Goal: Obtain resource: Download file/media

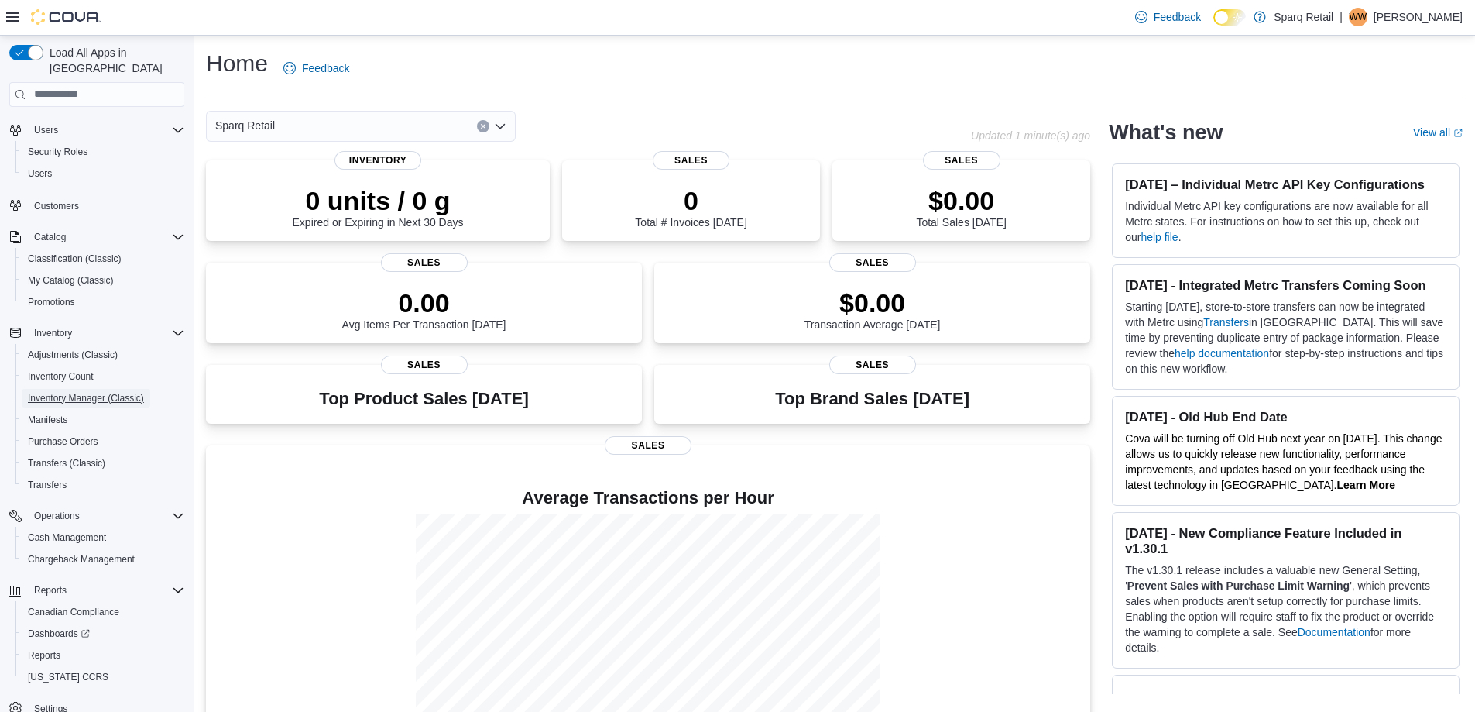
scroll to position [45, 0]
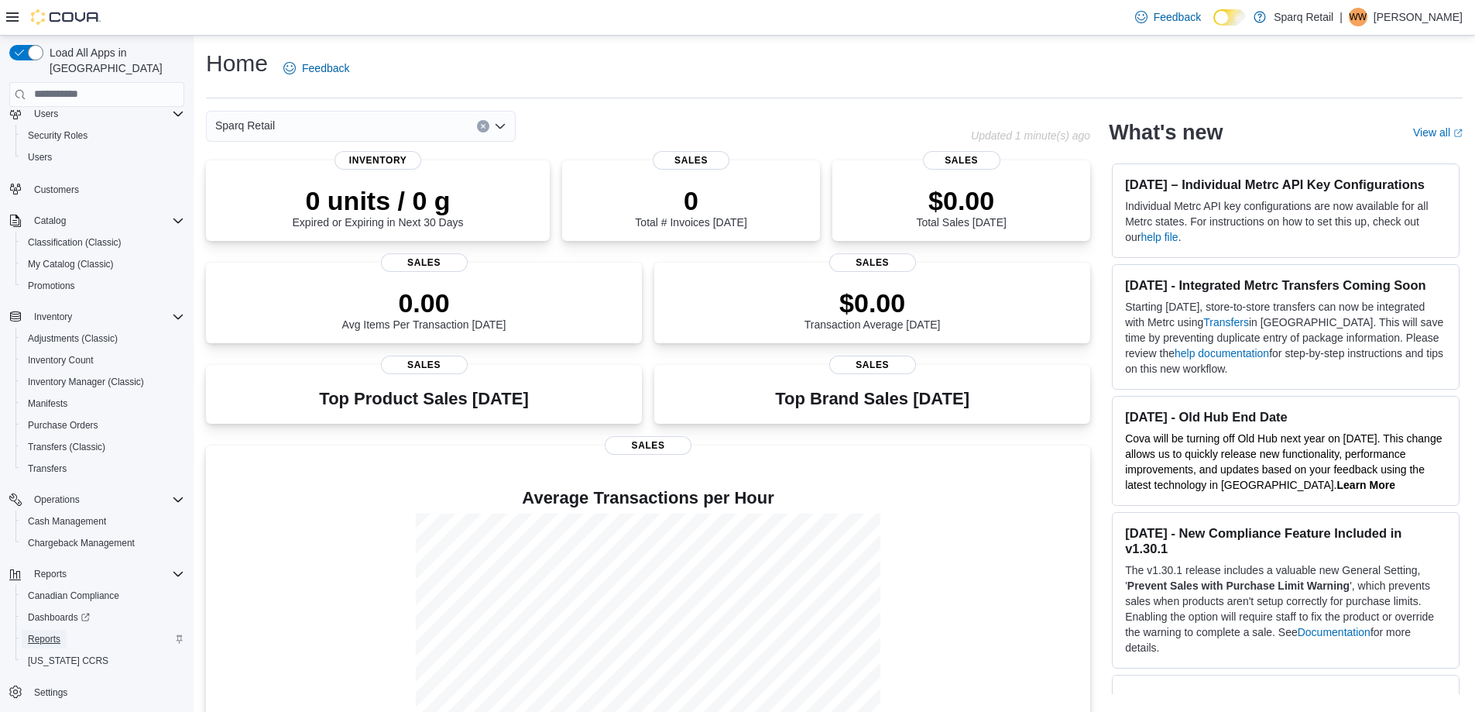
click at [40, 633] on span "Reports" at bounding box center [44, 639] width 33 height 12
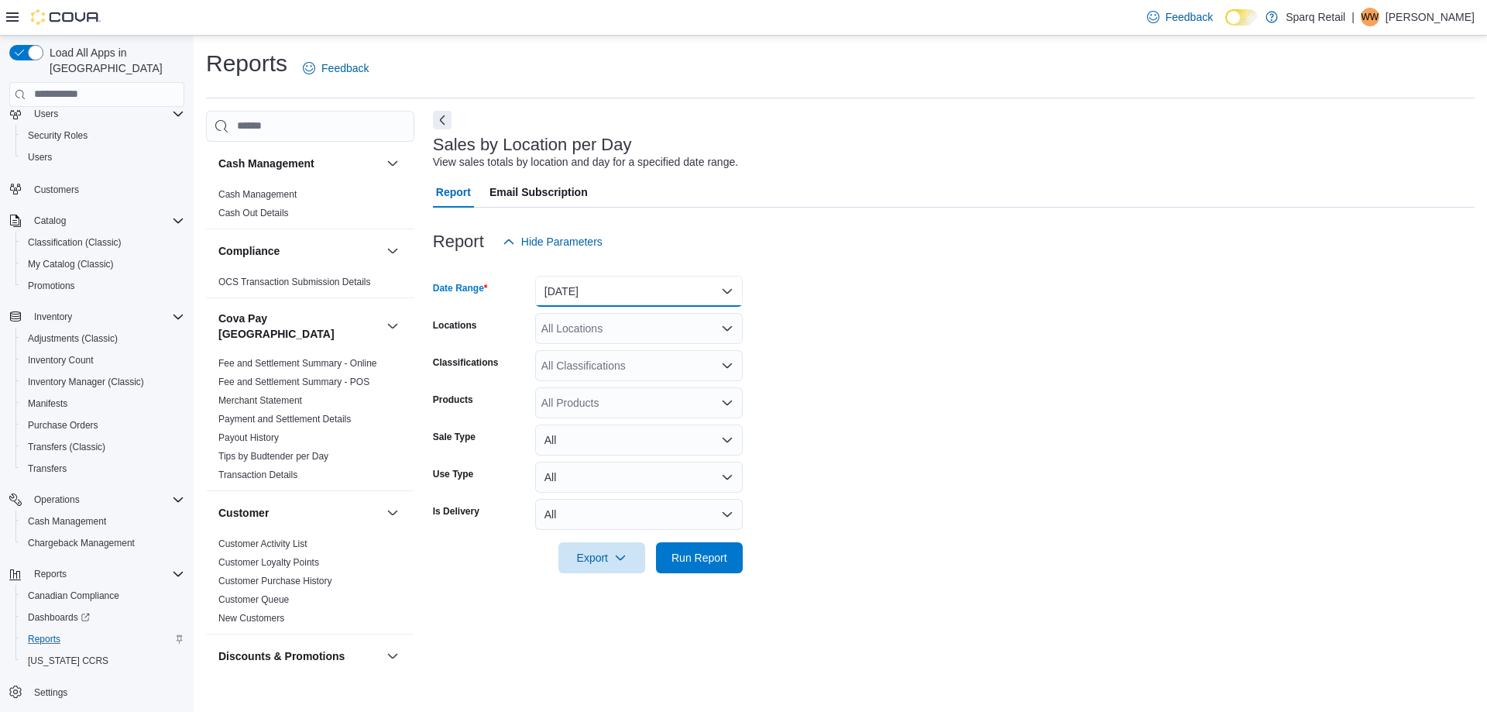
click at [569, 287] on button "Yesterday" at bounding box center [639, 291] width 208 height 31
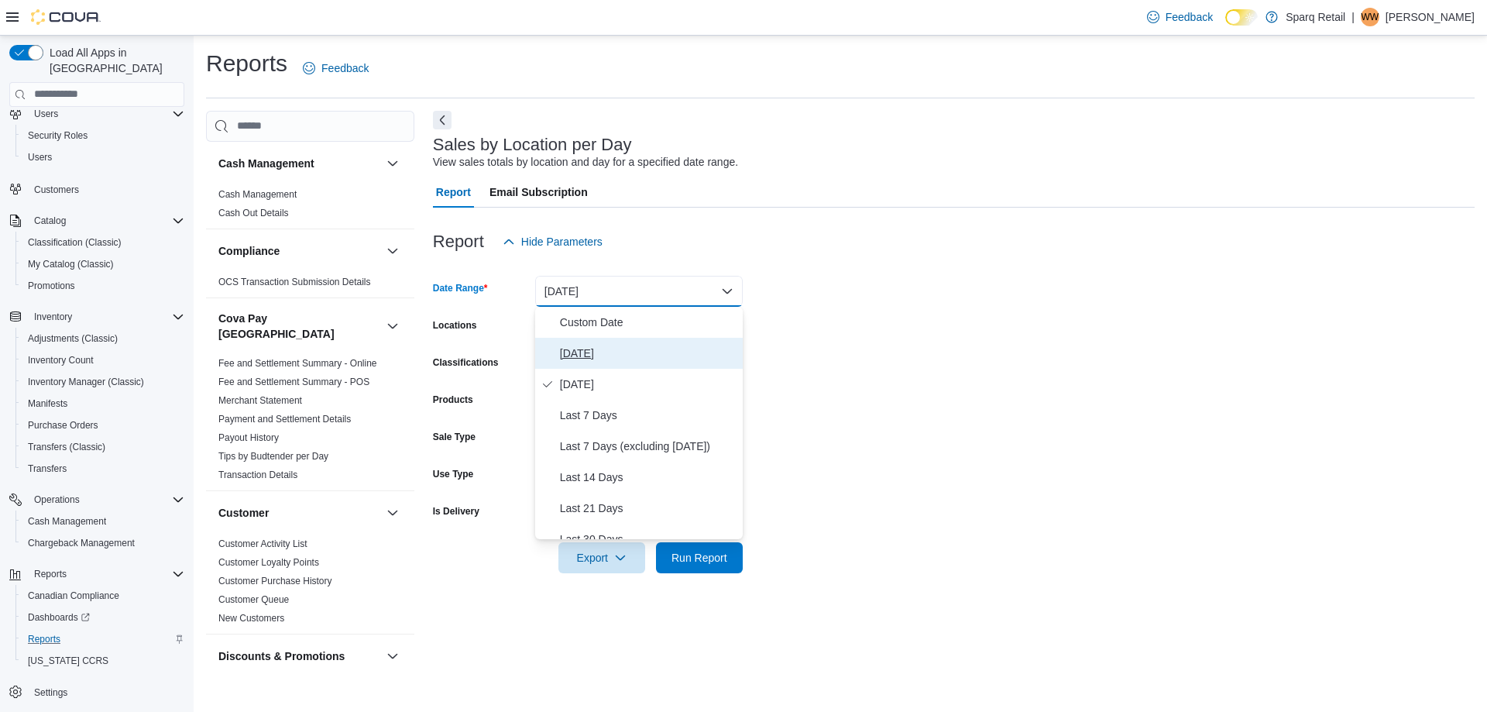
click at [578, 353] on span "Today" at bounding box center [648, 353] width 177 height 19
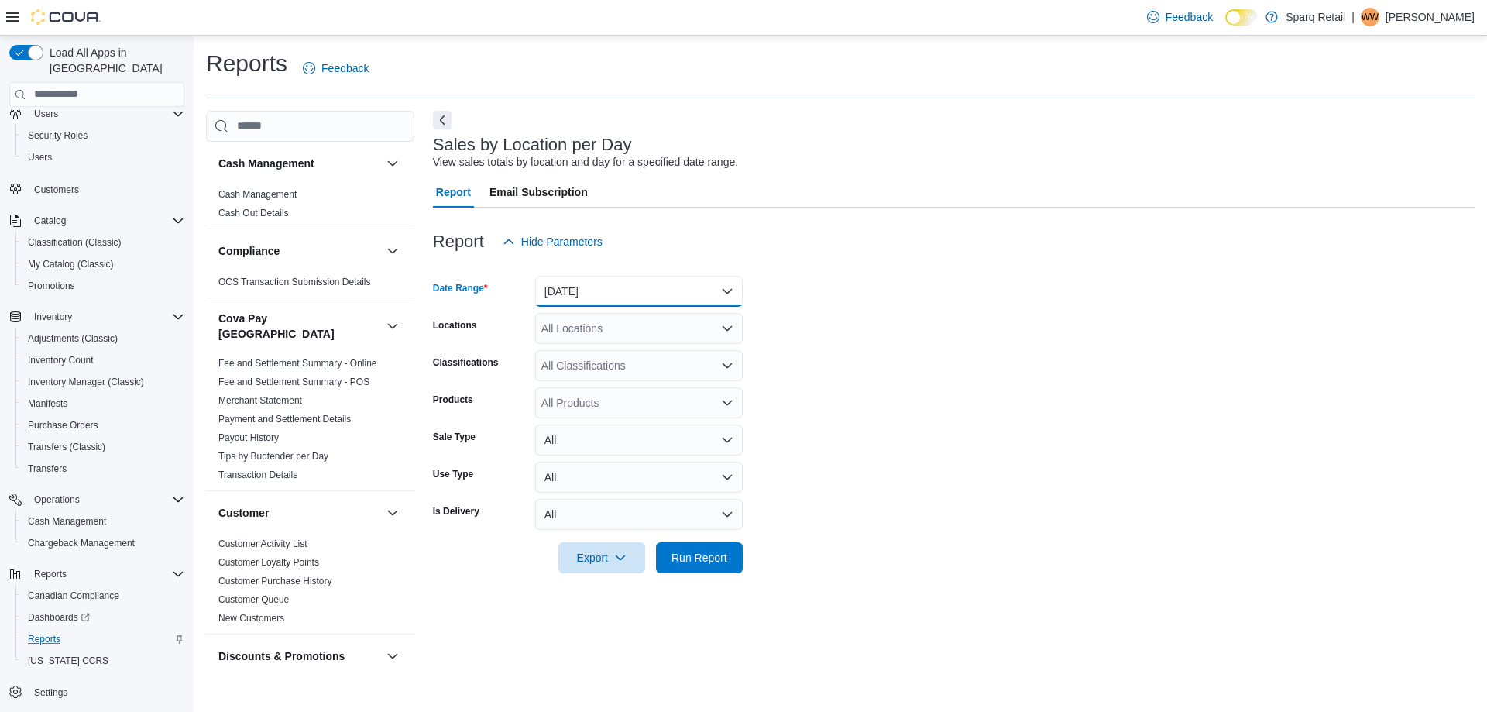
click at [570, 286] on button "Today" at bounding box center [639, 291] width 208 height 31
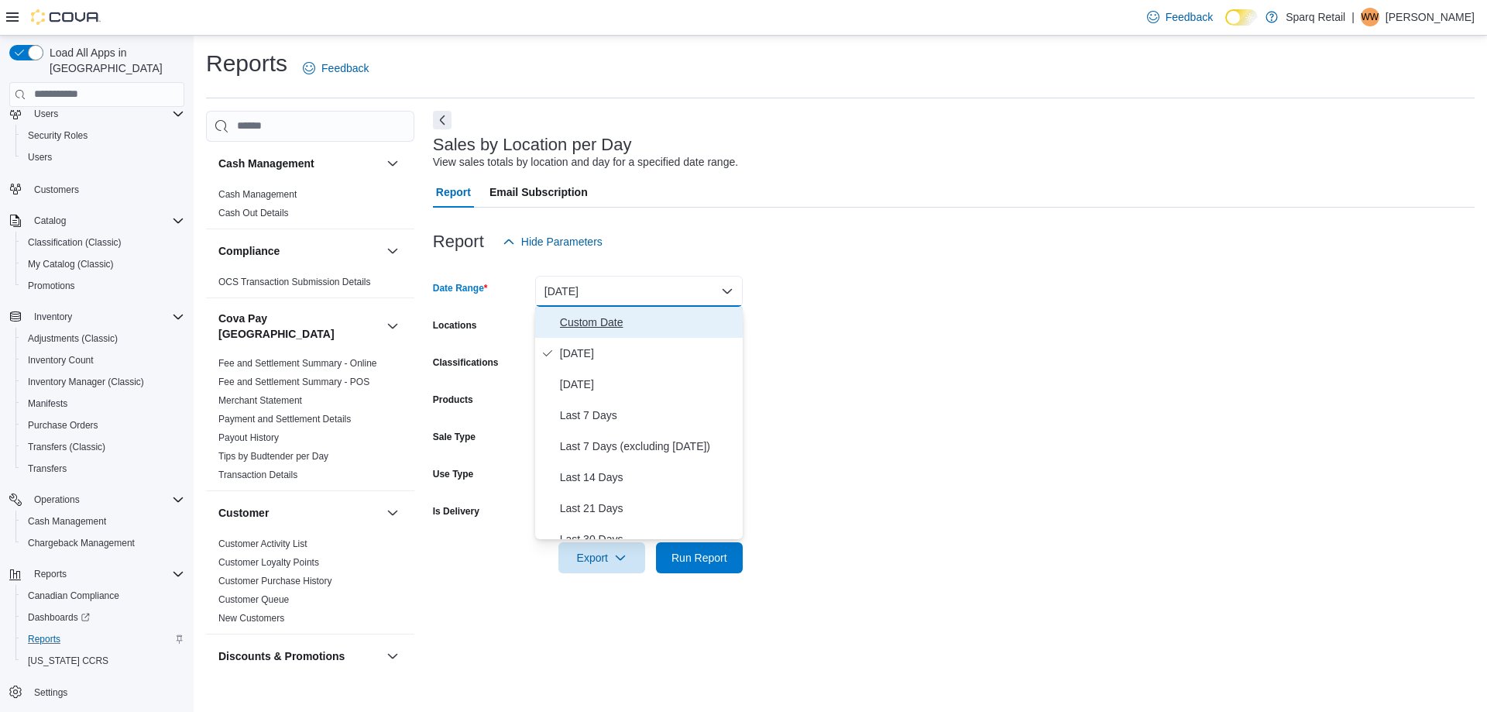
click at [570, 328] on span "Custom Date" at bounding box center [648, 322] width 177 height 19
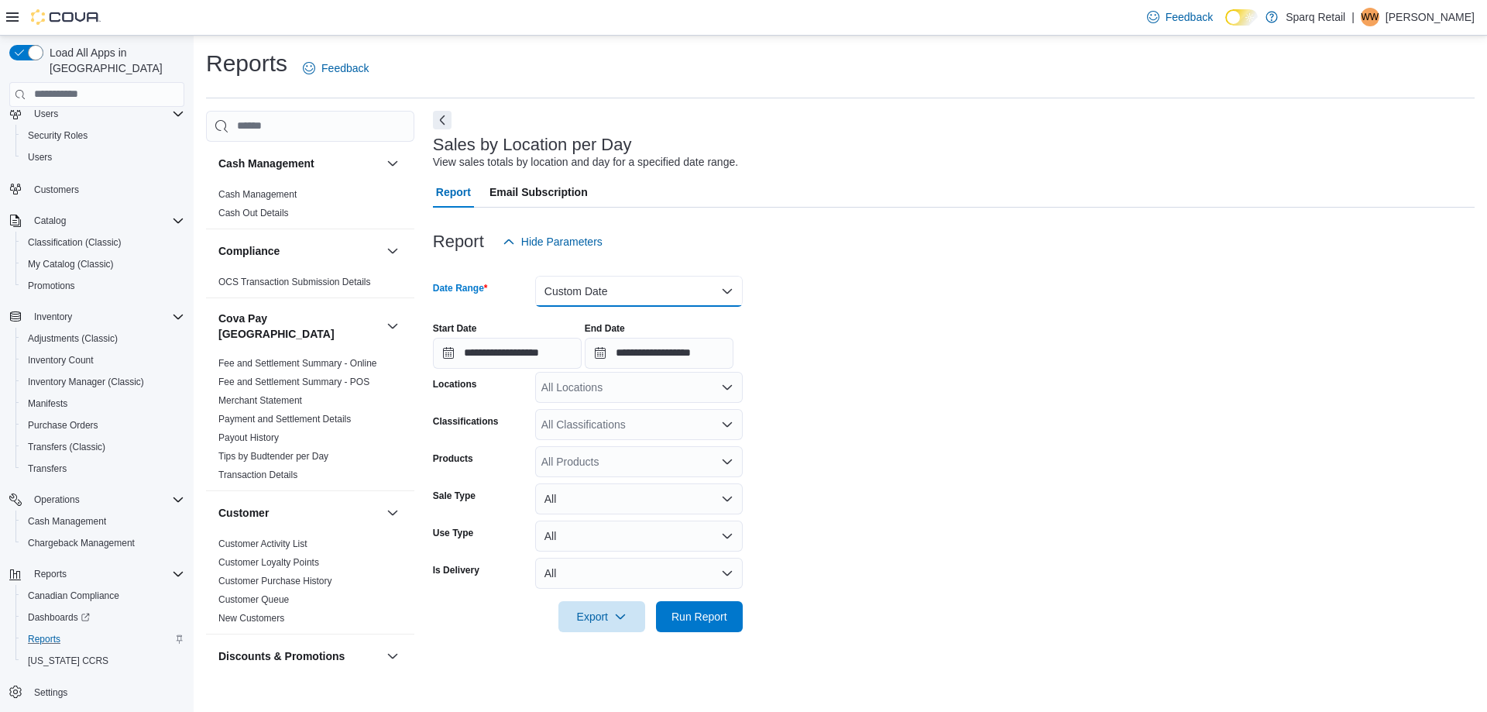
click at [566, 276] on button "Custom Date" at bounding box center [639, 291] width 208 height 31
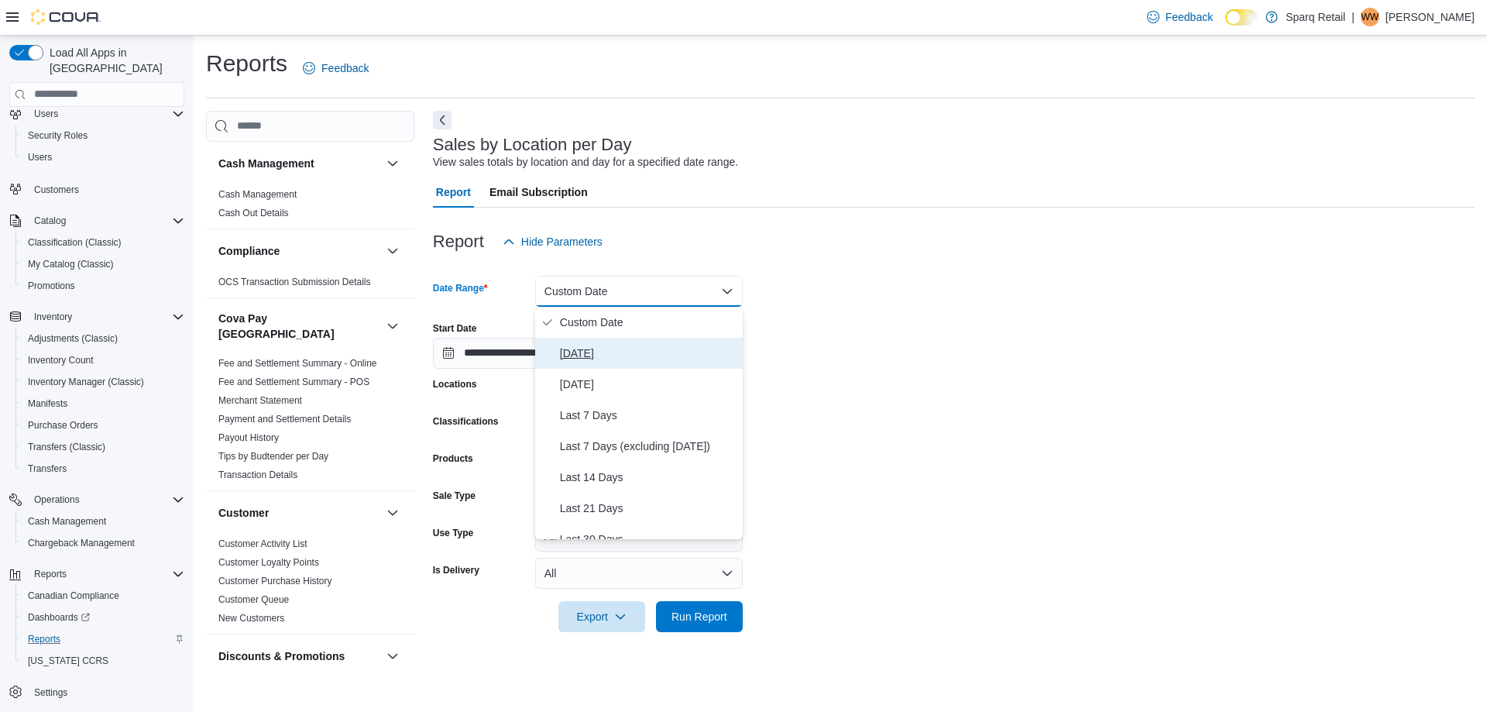
click at [571, 355] on span "Today" at bounding box center [648, 353] width 177 height 19
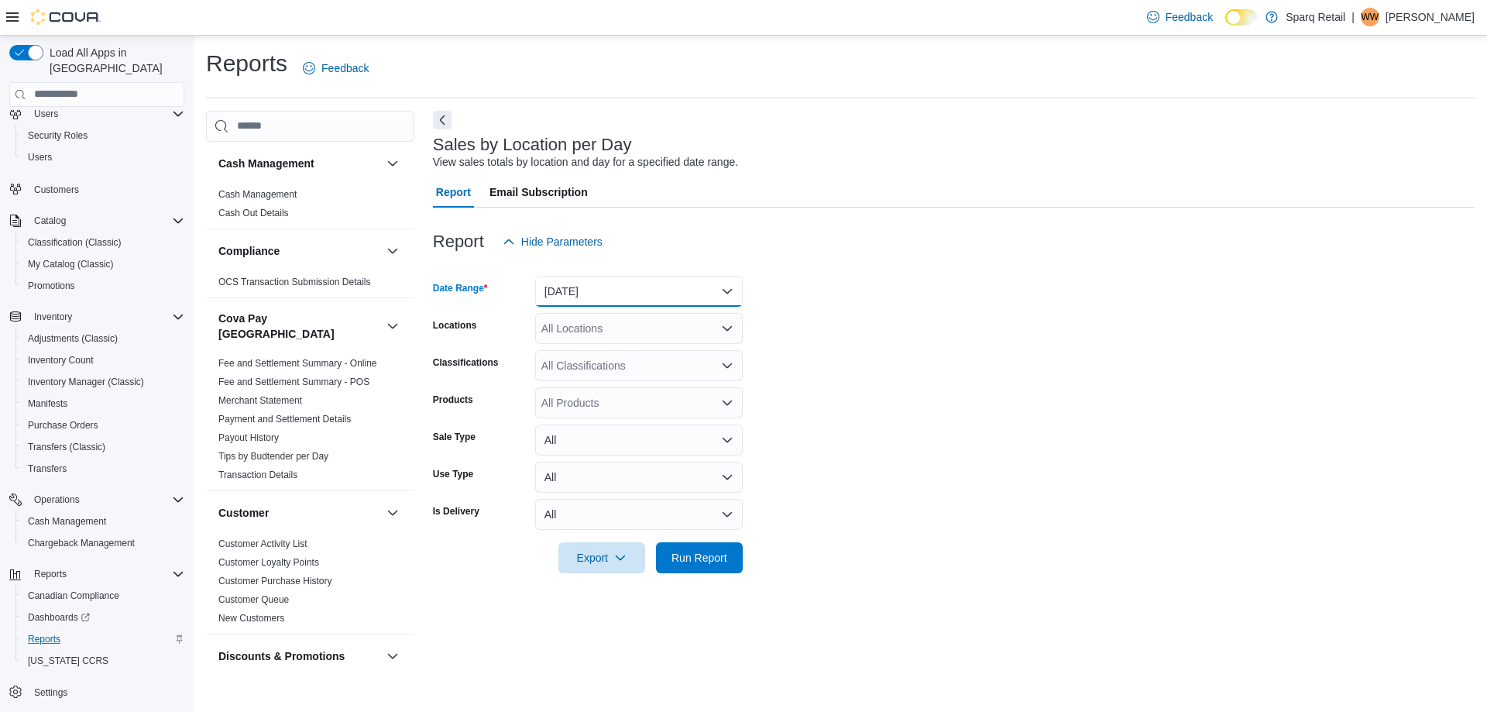
click at [571, 305] on button "Today" at bounding box center [639, 291] width 208 height 31
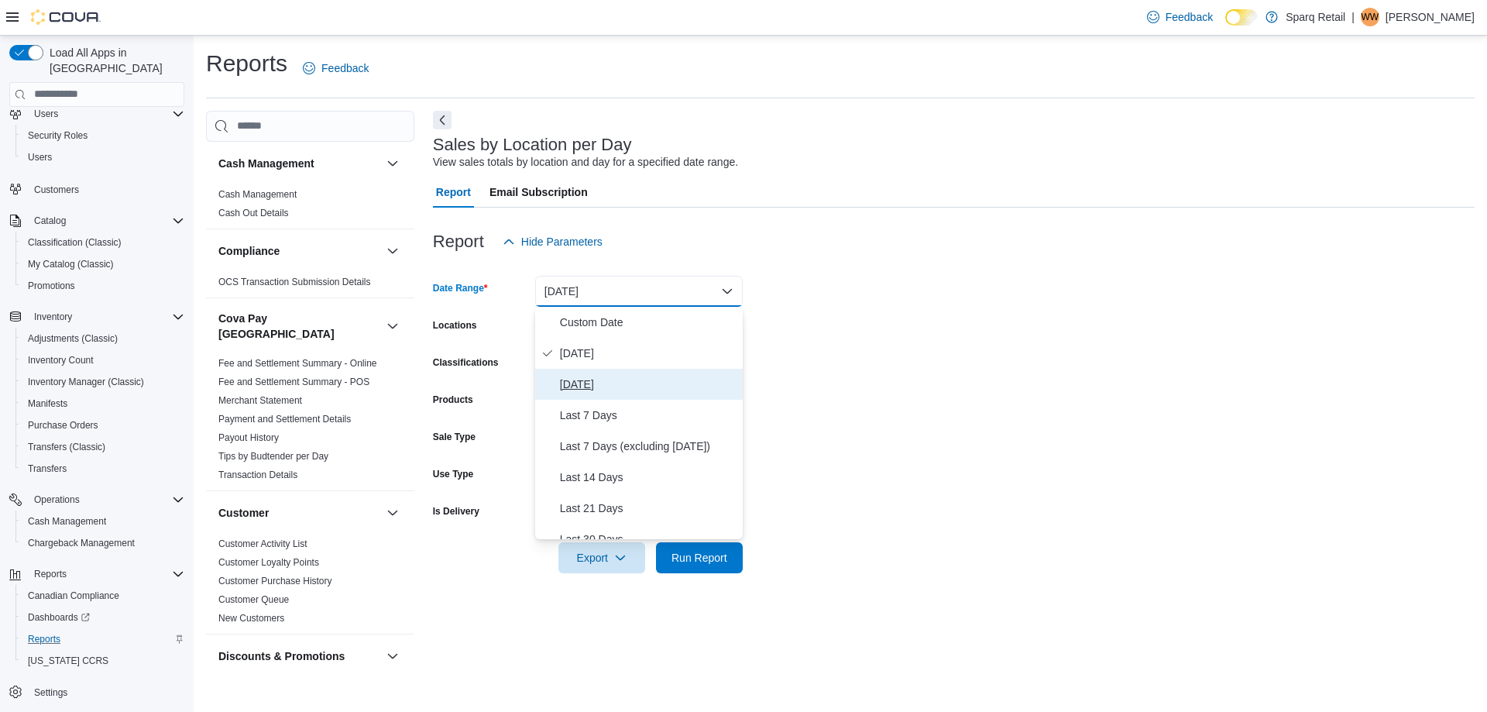
click at [576, 386] on span "Yesterday" at bounding box center [648, 384] width 177 height 19
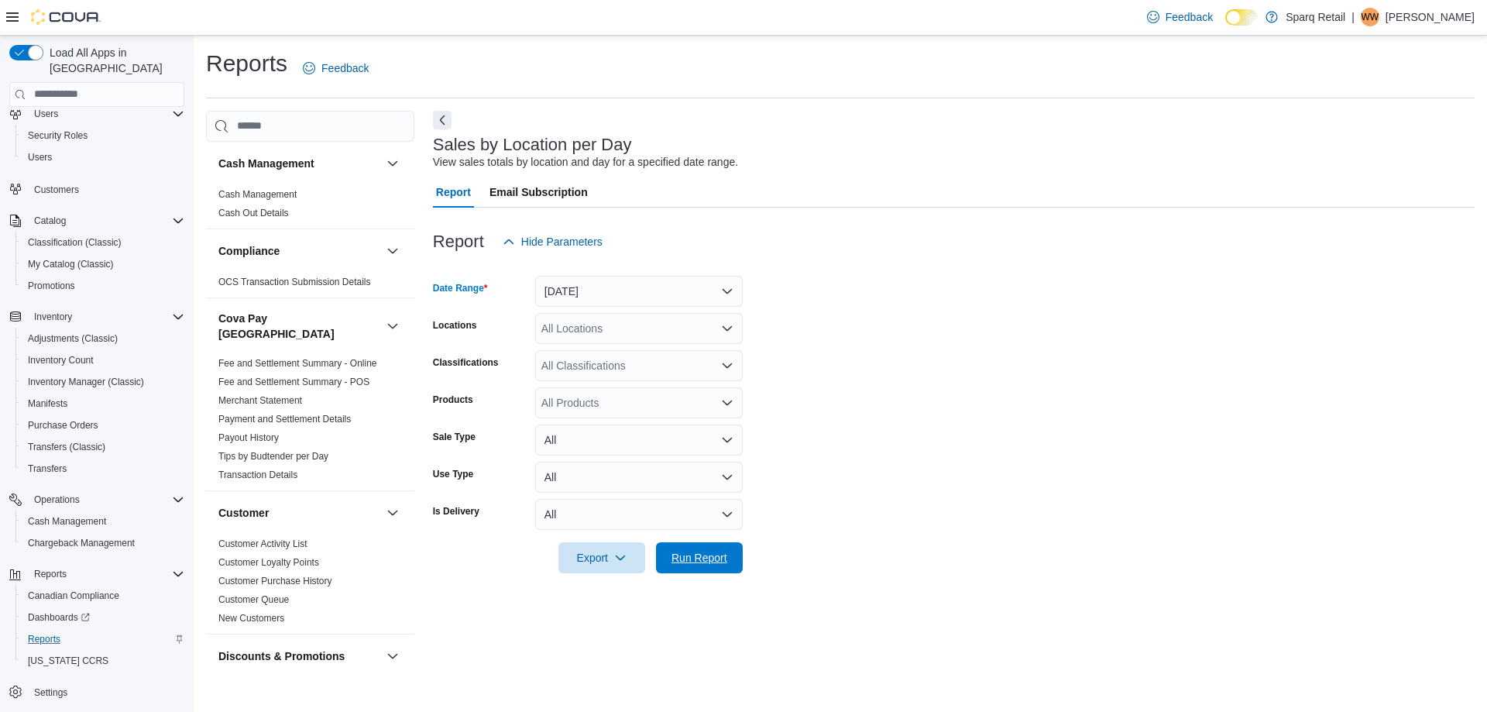
click at [721, 559] on span "Run Report" at bounding box center [699, 557] width 56 height 15
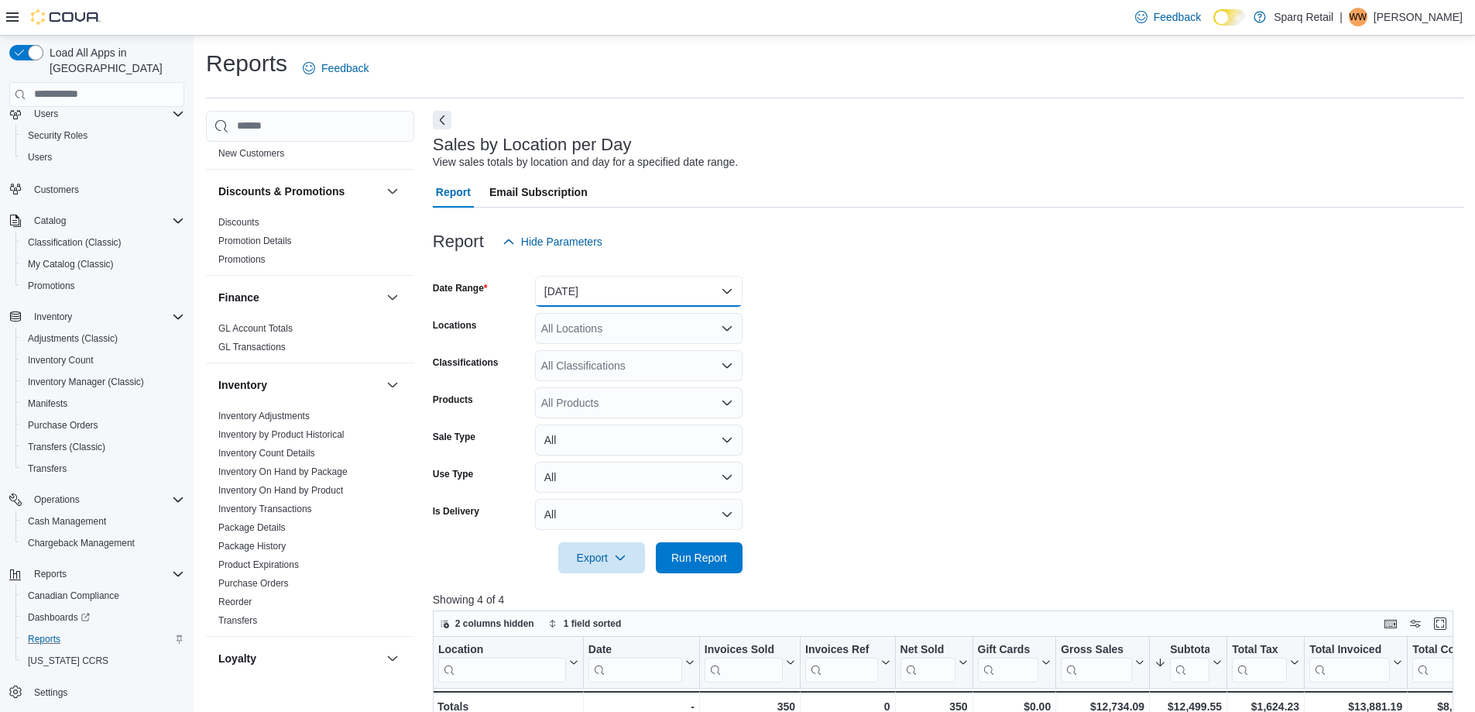
click at [571, 293] on button "Yesterday" at bounding box center [639, 291] width 208 height 31
click at [870, 352] on form "Date Range Yesterday Locations All Locations Classifications All Classification…" at bounding box center [948, 415] width 1031 height 316
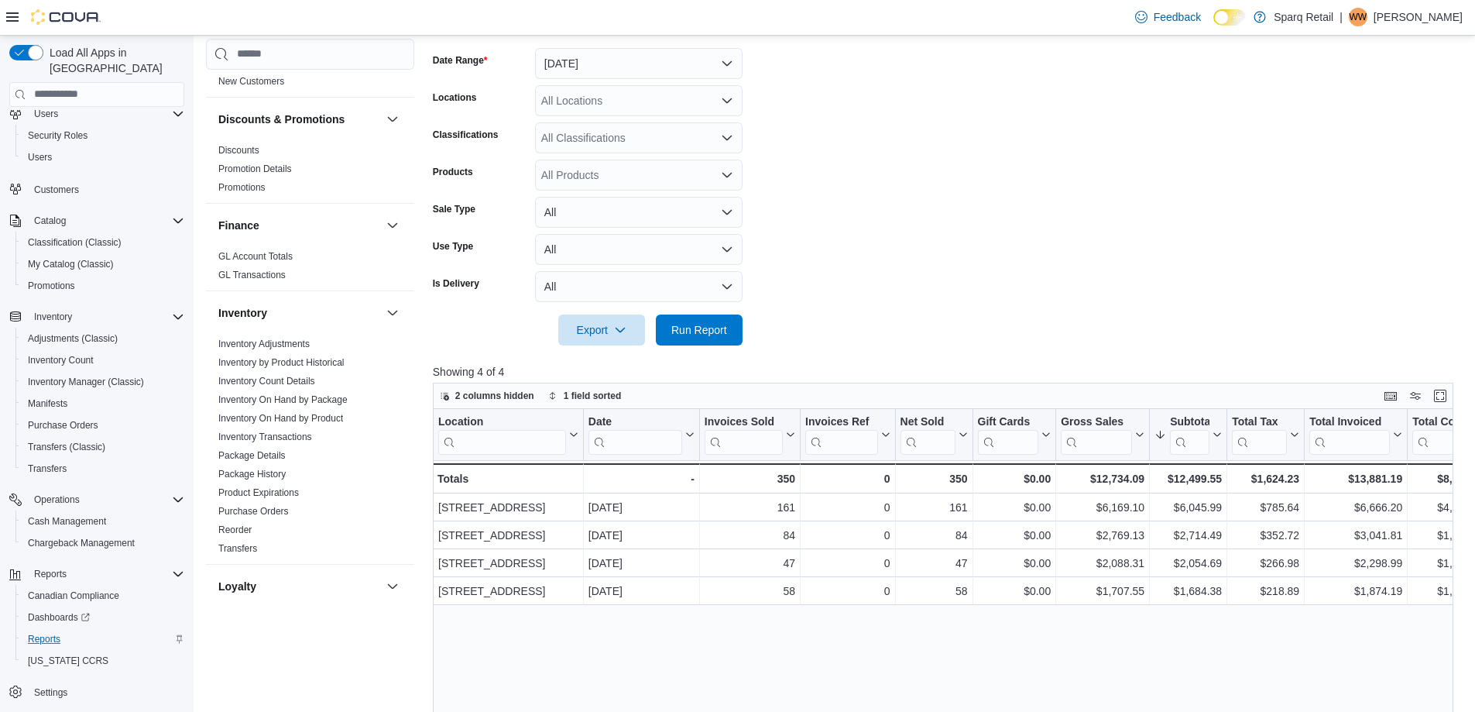
scroll to position [155, 0]
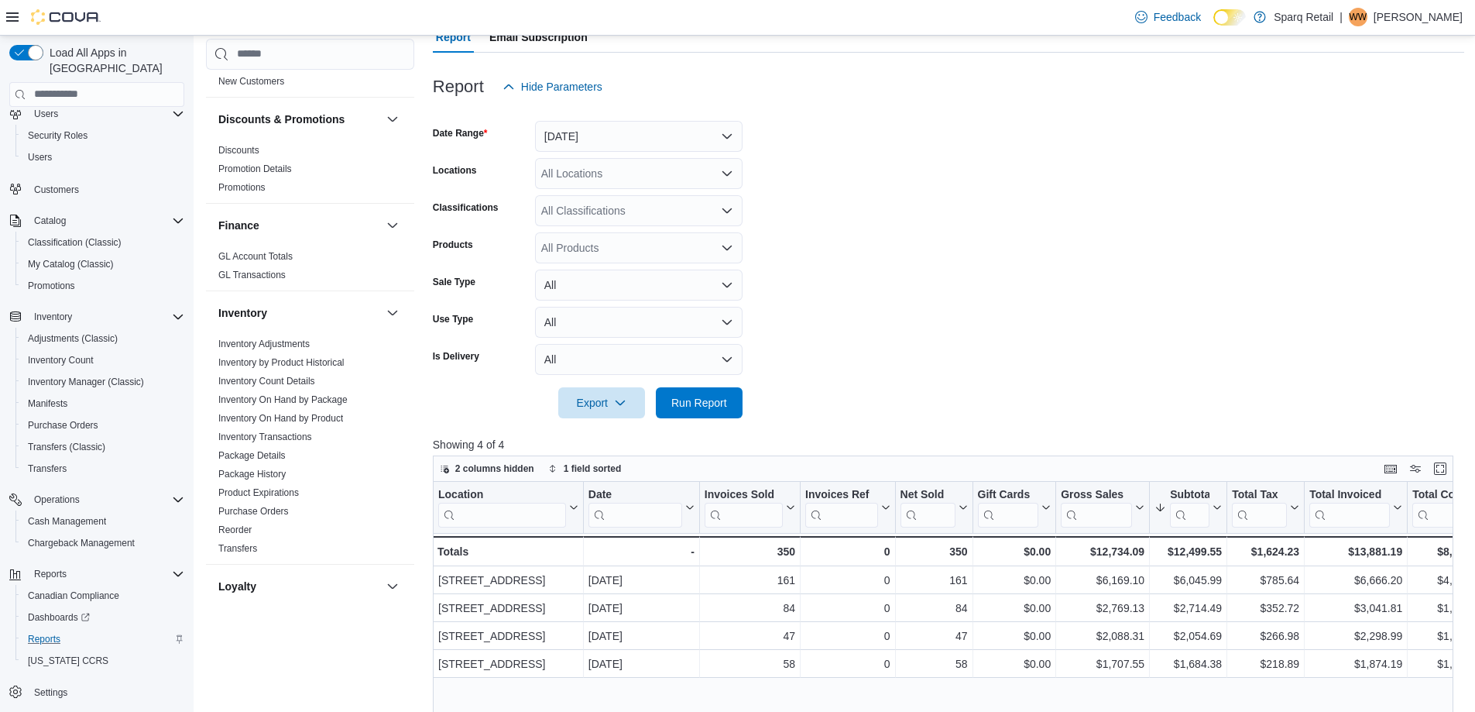
click at [592, 172] on div "All Locations" at bounding box center [639, 173] width 208 height 31
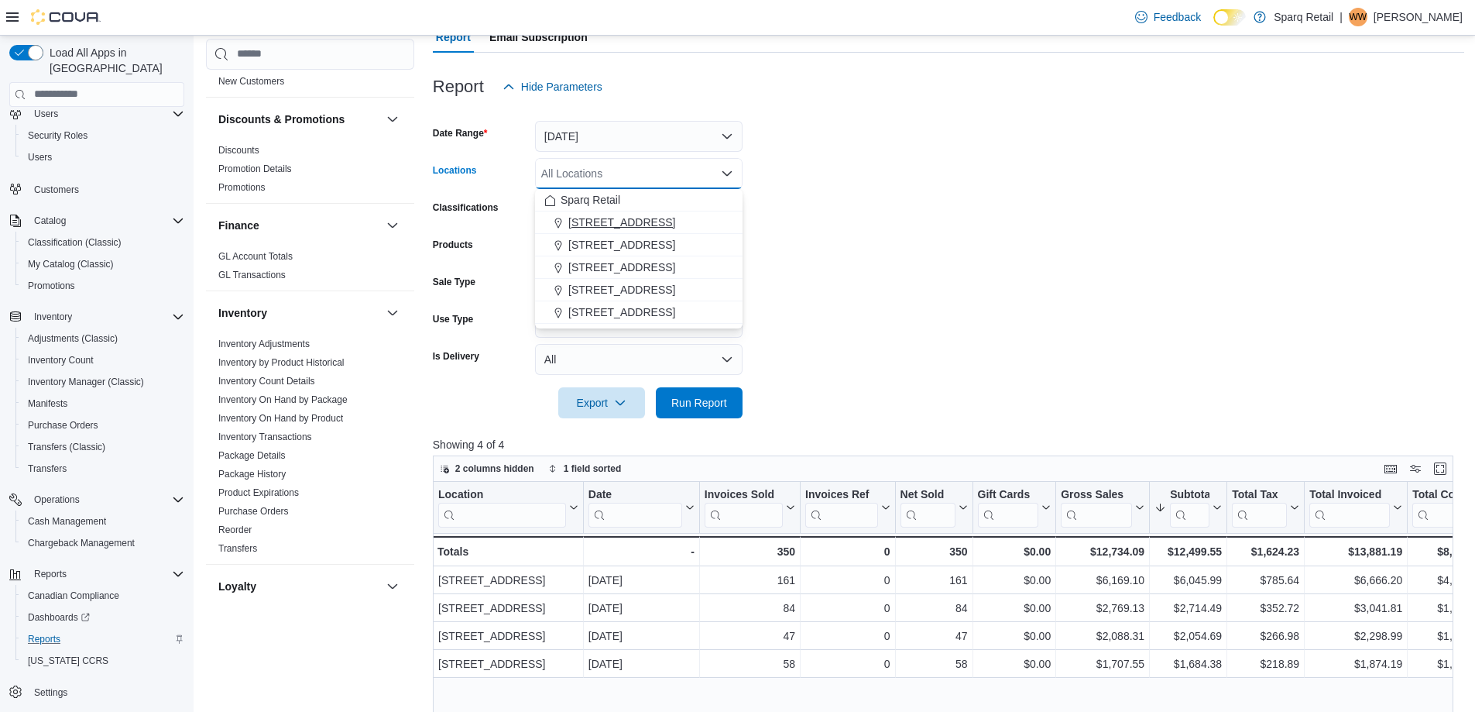
click at [616, 227] on span "[STREET_ADDRESS]" at bounding box center [621, 221] width 107 height 15
click at [618, 222] on span "[STREET_ADDRESS]" at bounding box center [621, 221] width 107 height 15
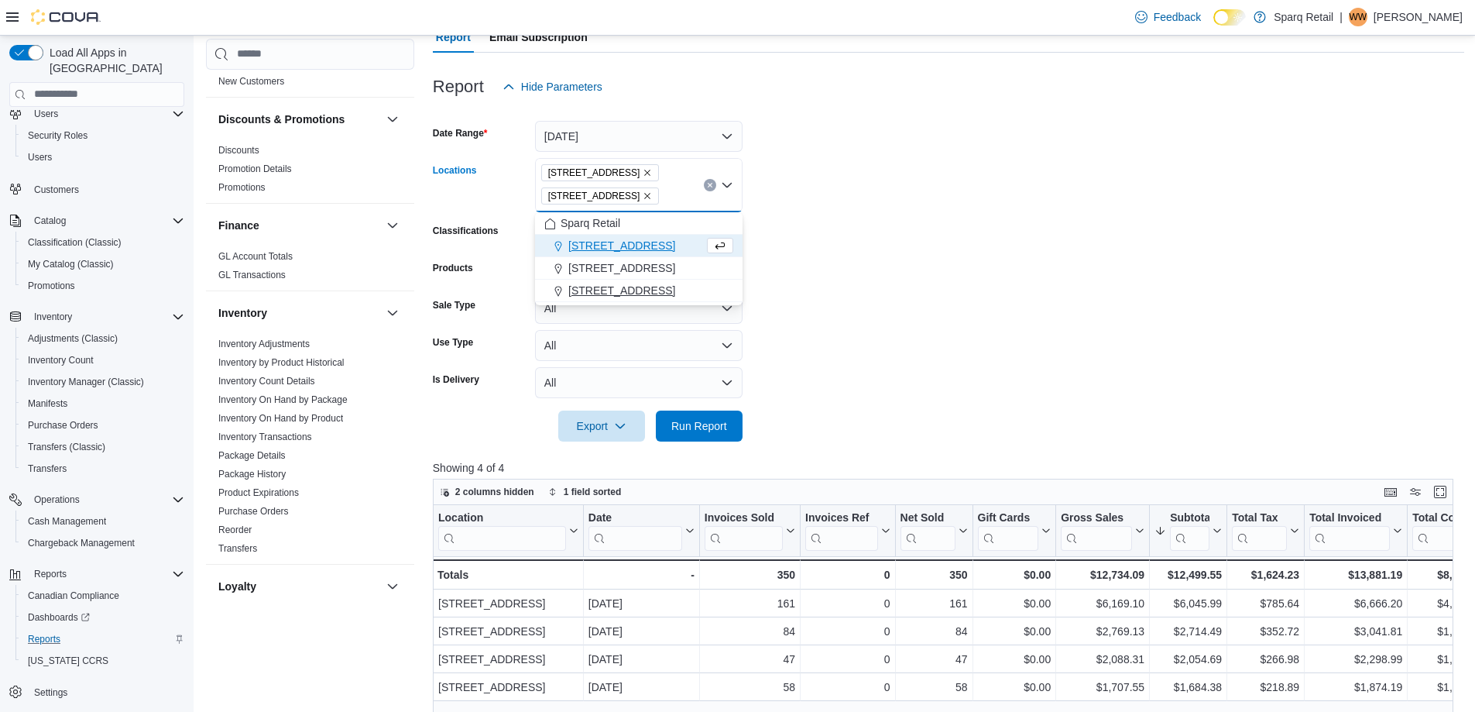
click at [629, 289] on span "[STREET_ADDRESS]" at bounding box center [621, 290] width 107 height 15
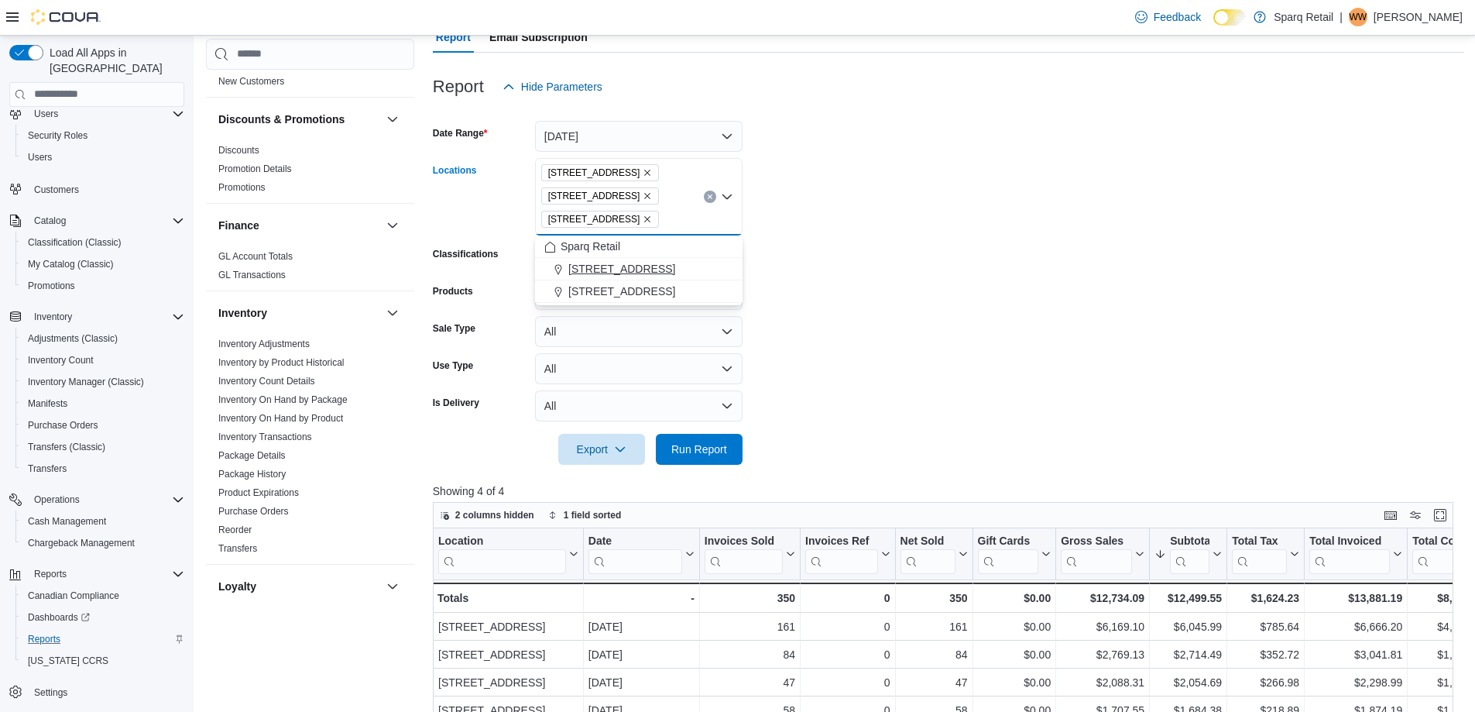
click at [610, 267] on span "[STREET_ADDRESS]" at bounding box center [621, 268] width 107 height 15
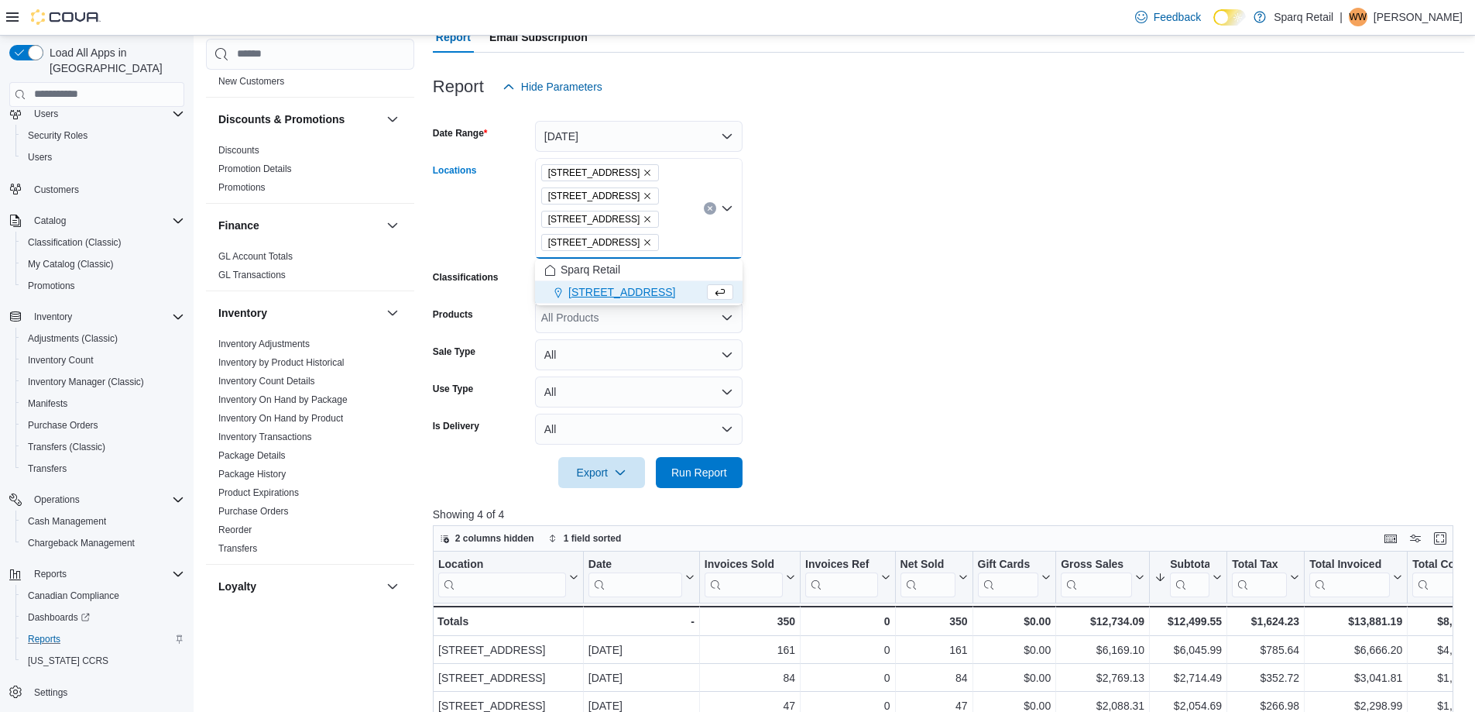
click at [622, 293] on span "[STREET_ADDRESS]" at bounding box center [621, 291] width 107 height 15
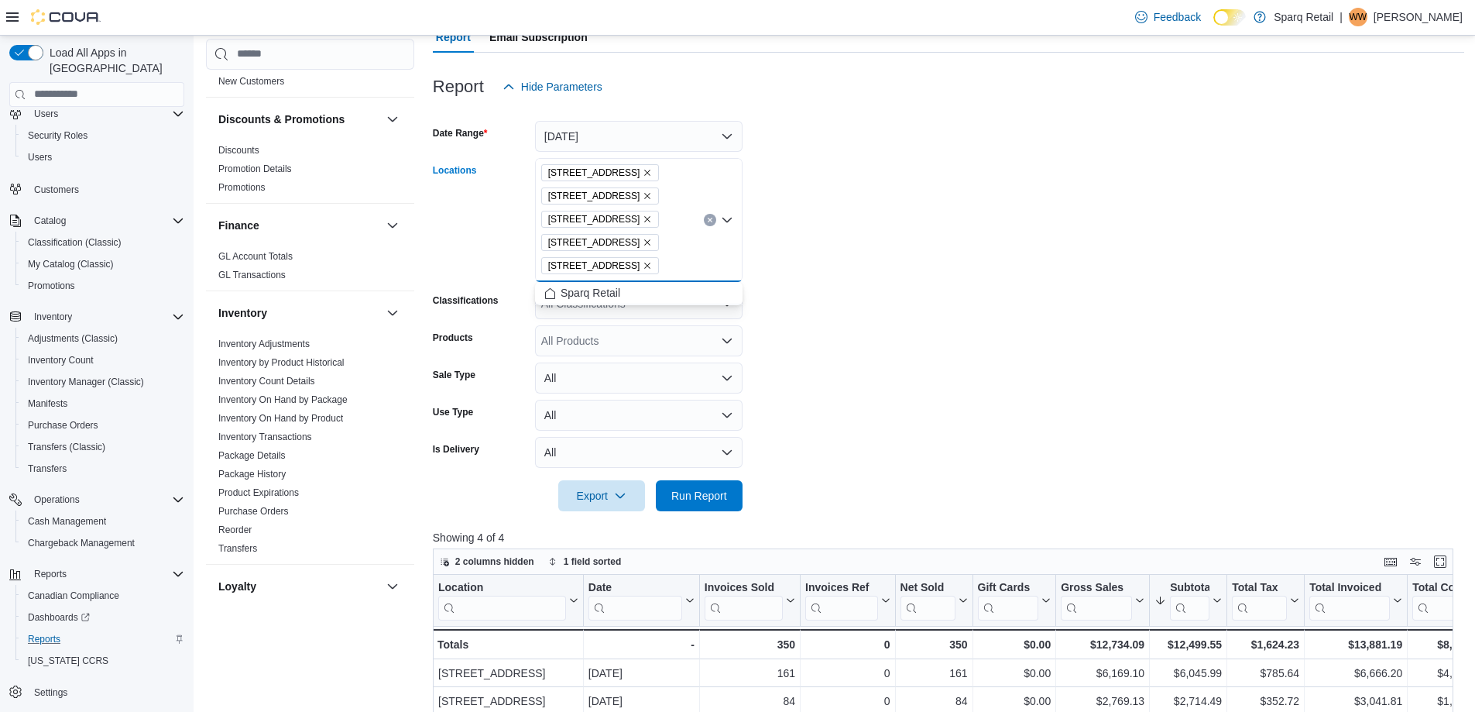
click at [646, 218] on icon "Remove 24-809 Chemong Rd. from selection in this group" at bounding box center [648, 219] width 6 height 6
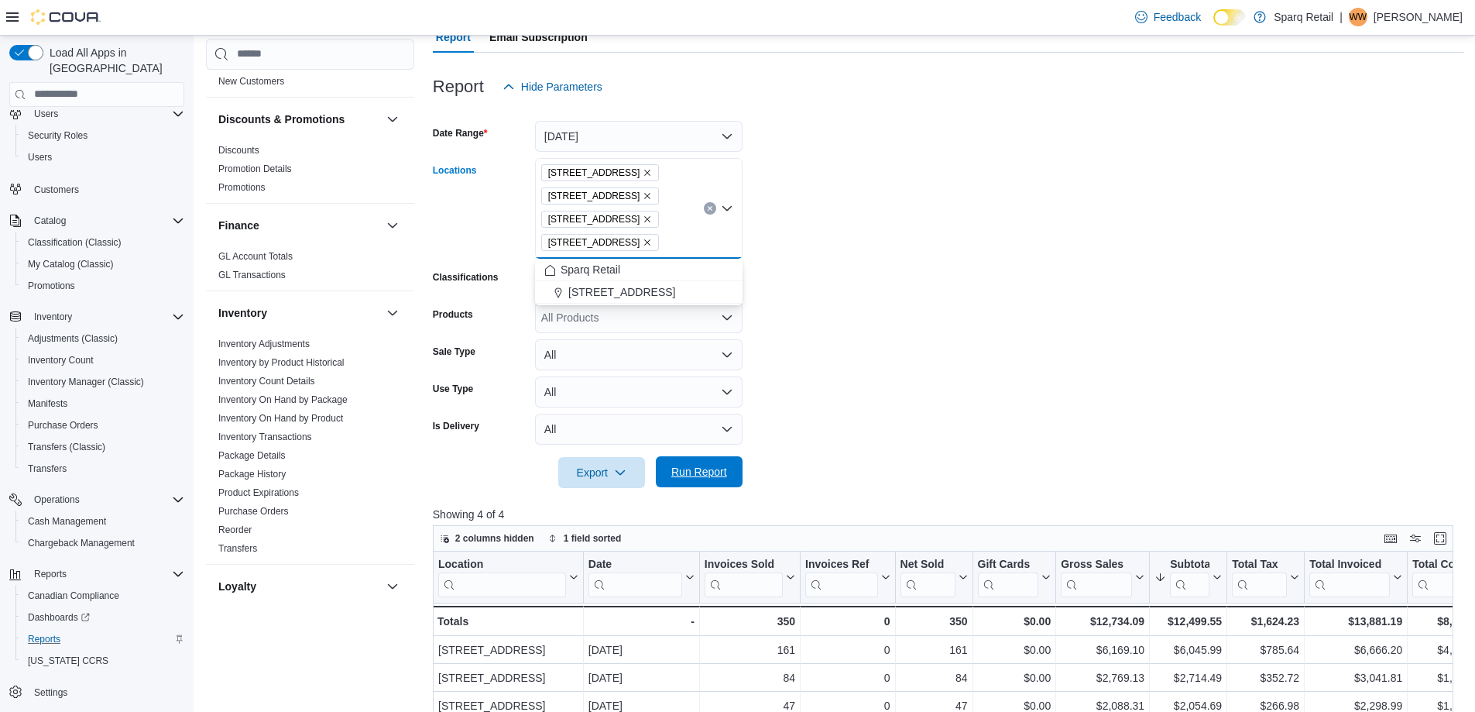
click at [701, 468] on span "Run Report" at bounding box center [699, 471] width 56 height 15
click at [708, 208] on icon "Clear input" at bounding box center [710, 208] width 6 height 6
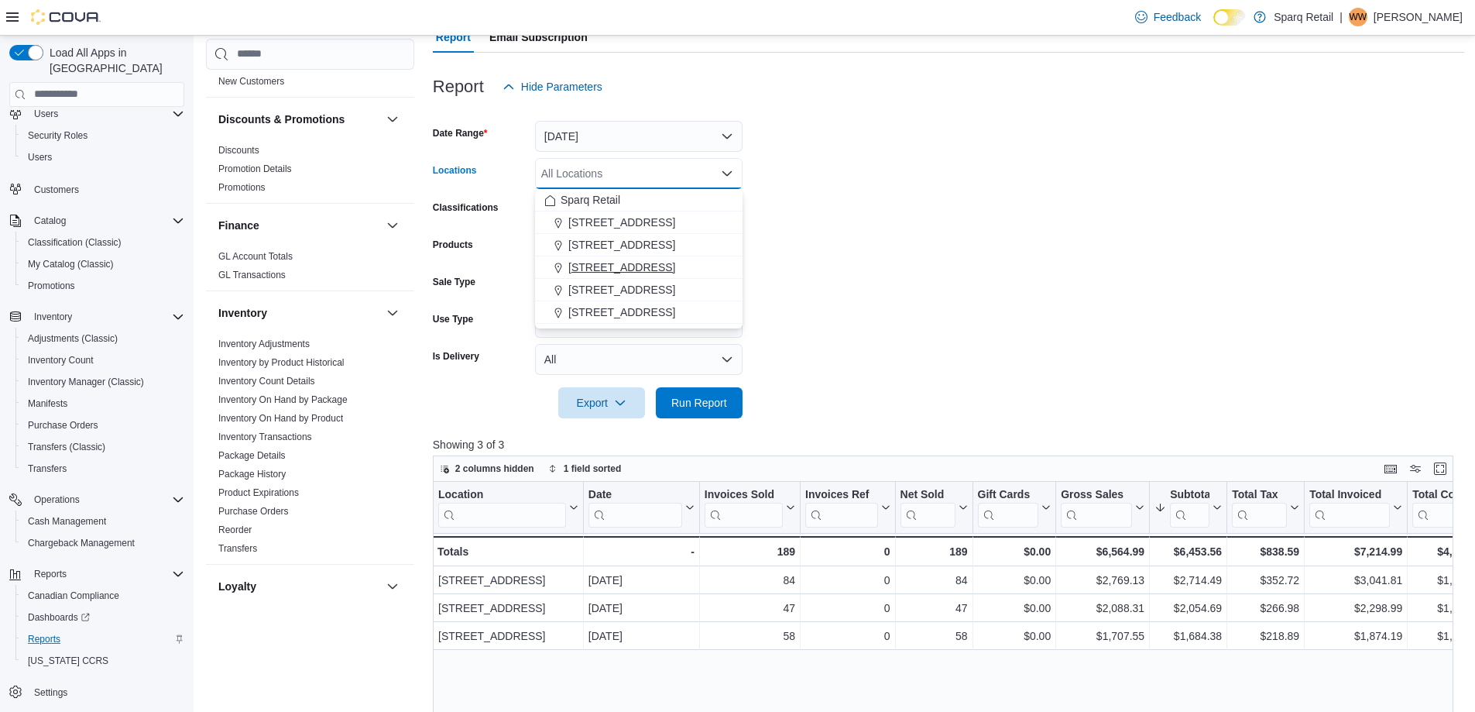
click at [594, 268] on span "[STREET_ADDRESS]" at bounding box center [621, 266] width 107 height 15
click at [695, 400] on span "Run Report" at bounding box center [699, 401] width 56 height 15
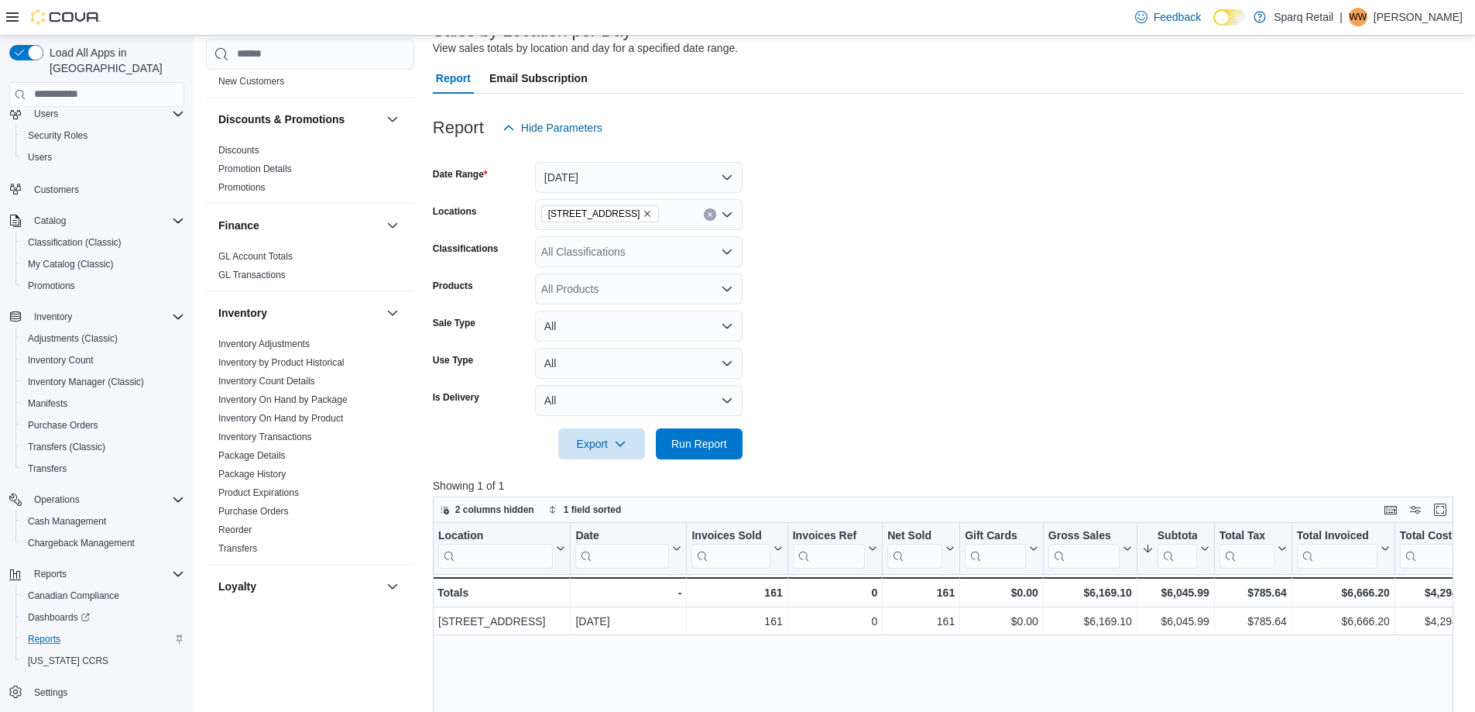
scroll to position [77, 0]
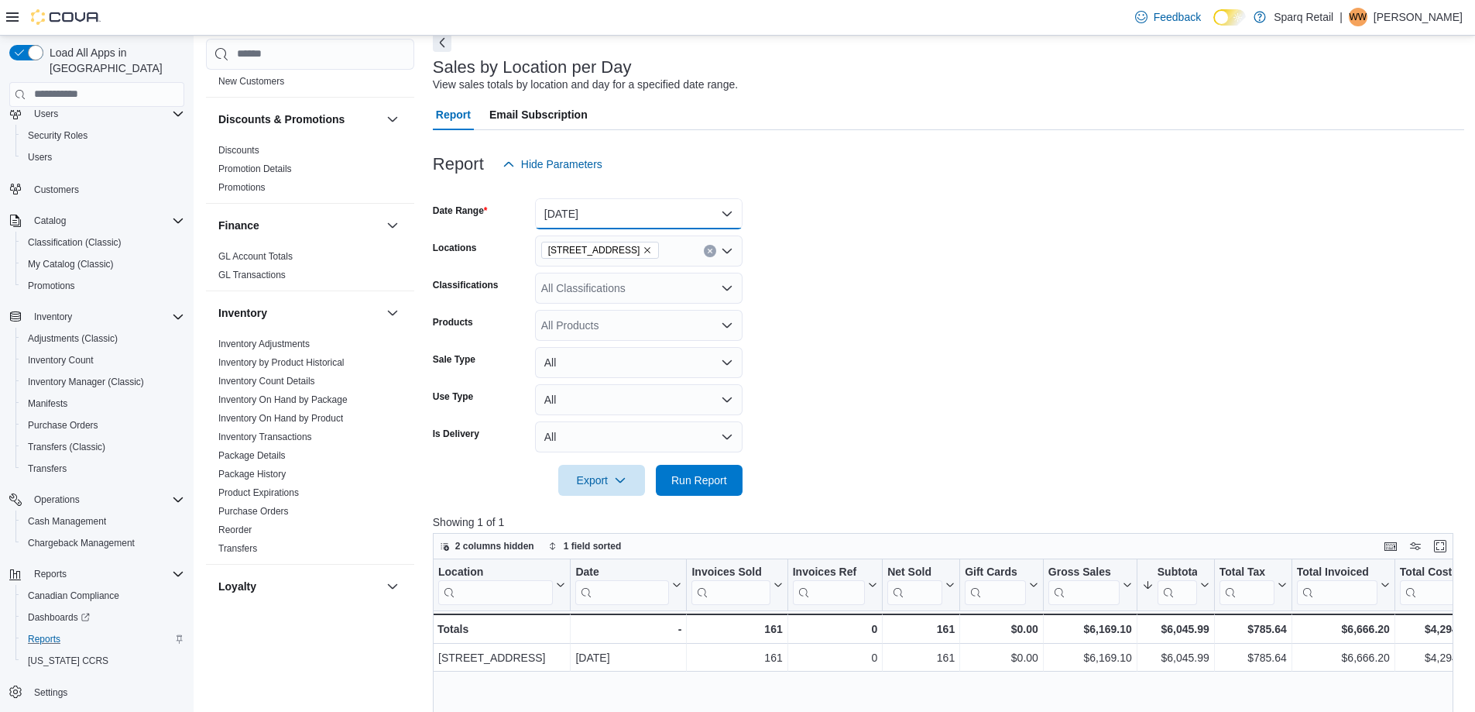
click at [581, 214] on button "Yesterday" at bounding box center [639, 213] width 208 height 31
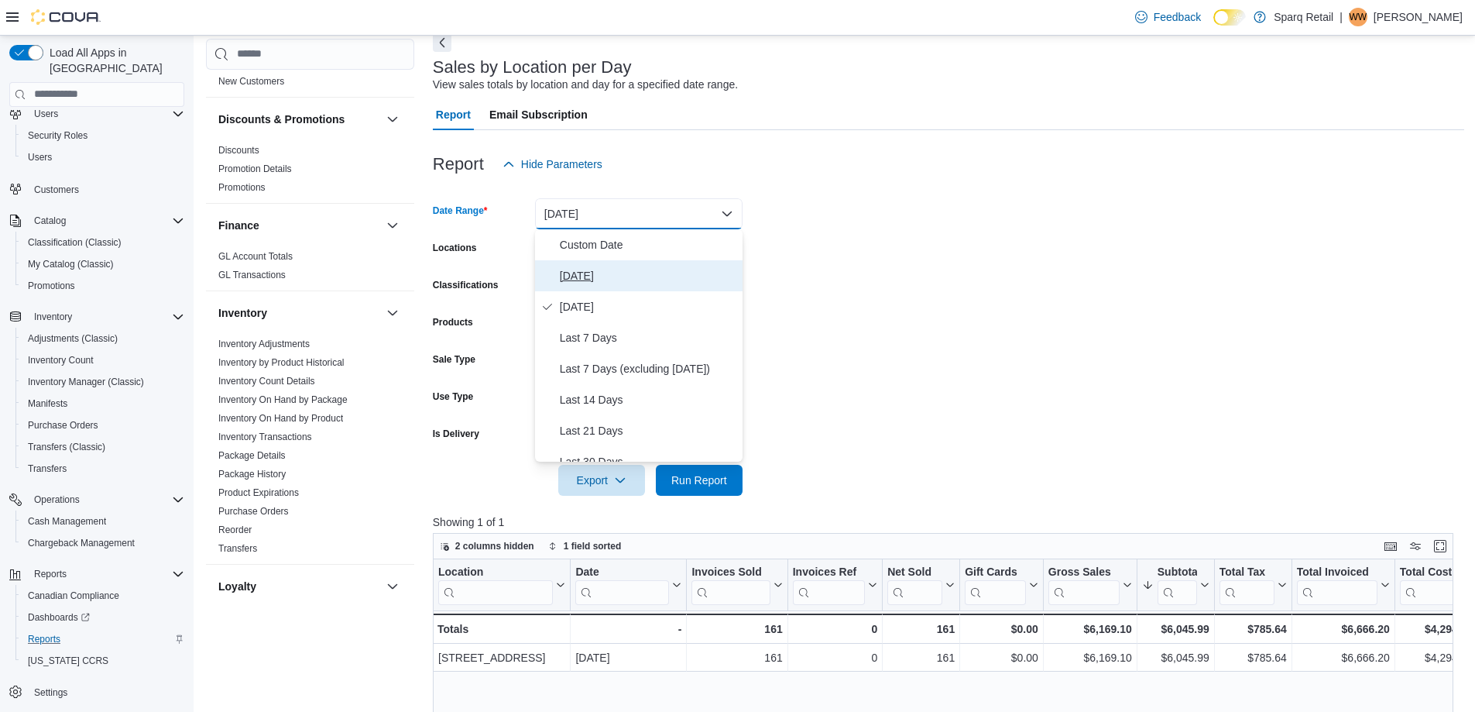
click at [575, 273] on span "Today" at bounding box center [648, 275] width 177 height 19
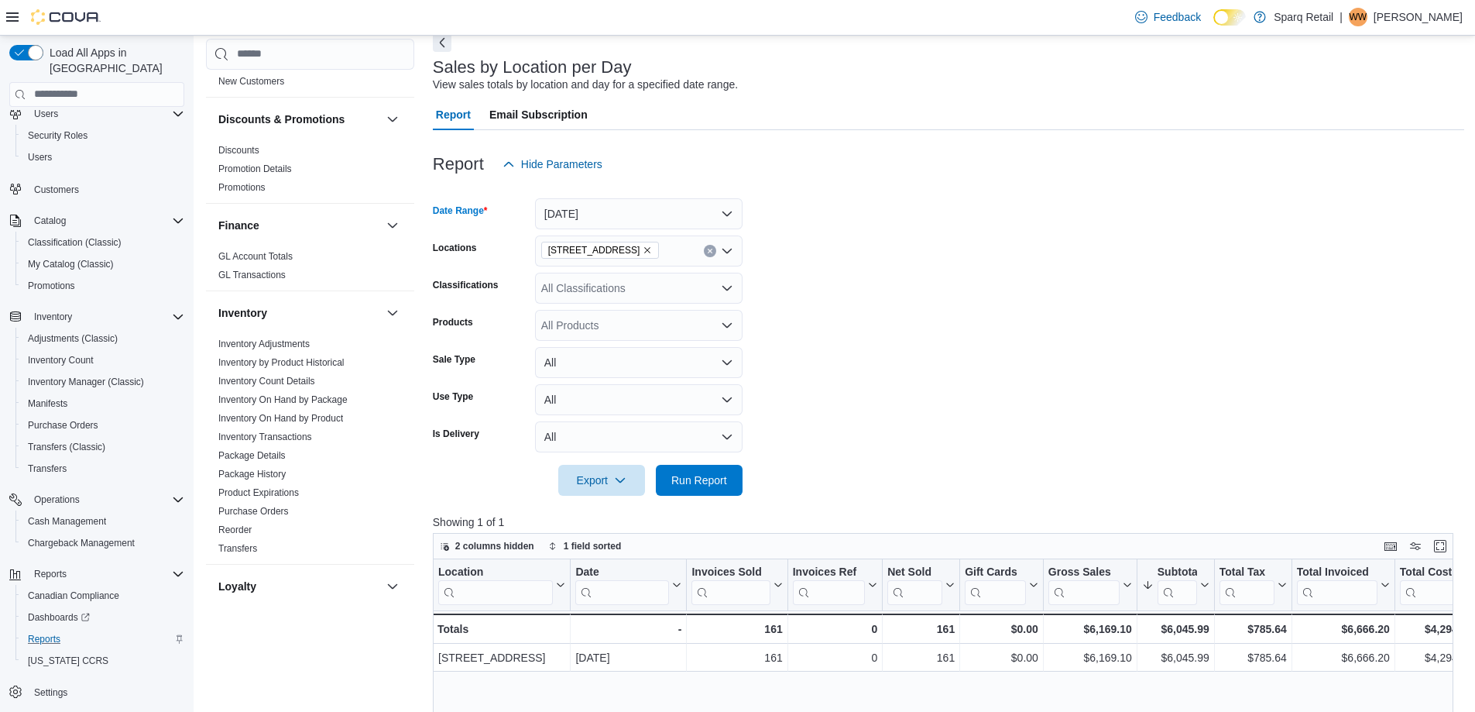
click at [707, 252] on icon "Clear input" at bounding box center [710, 251] width 6 height 6
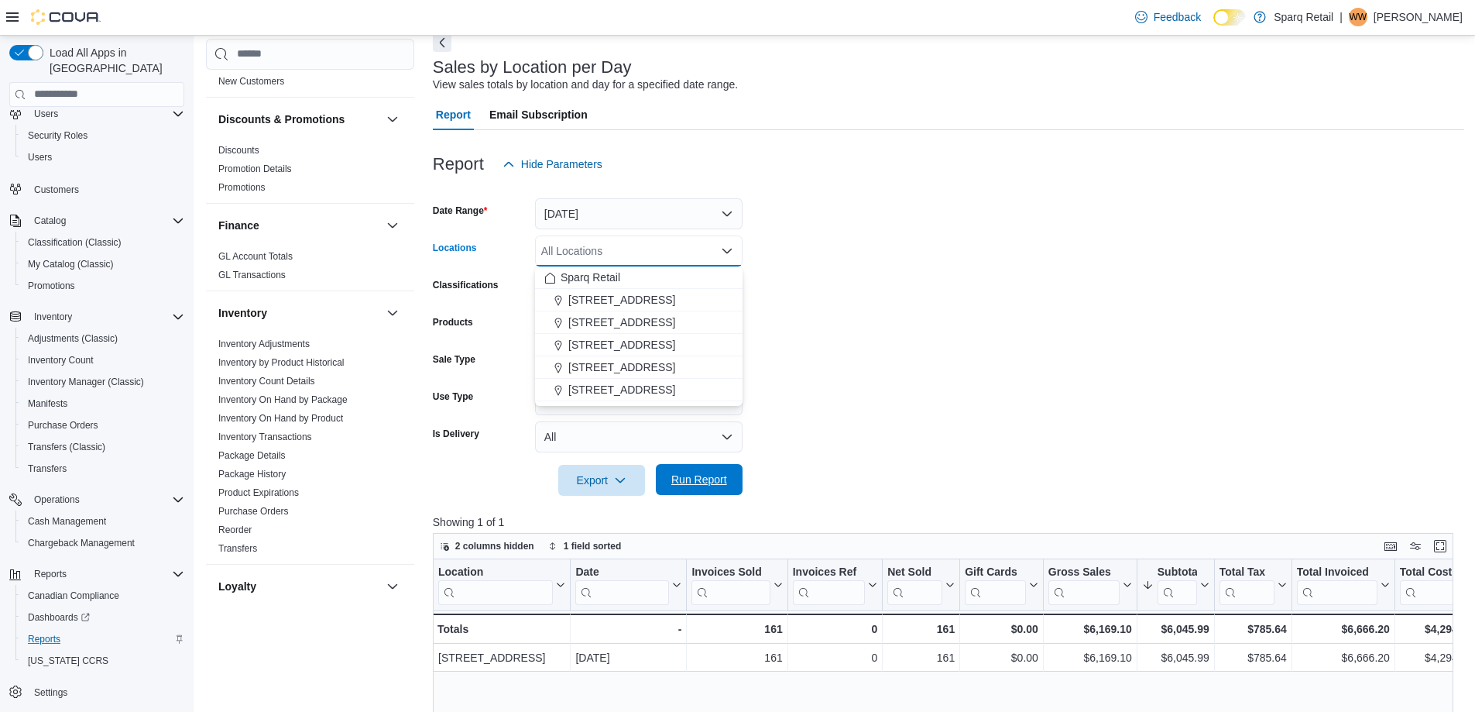
click at [707, 476] on span "Run Report" at bounding box center [699, 479] width 56 height 15
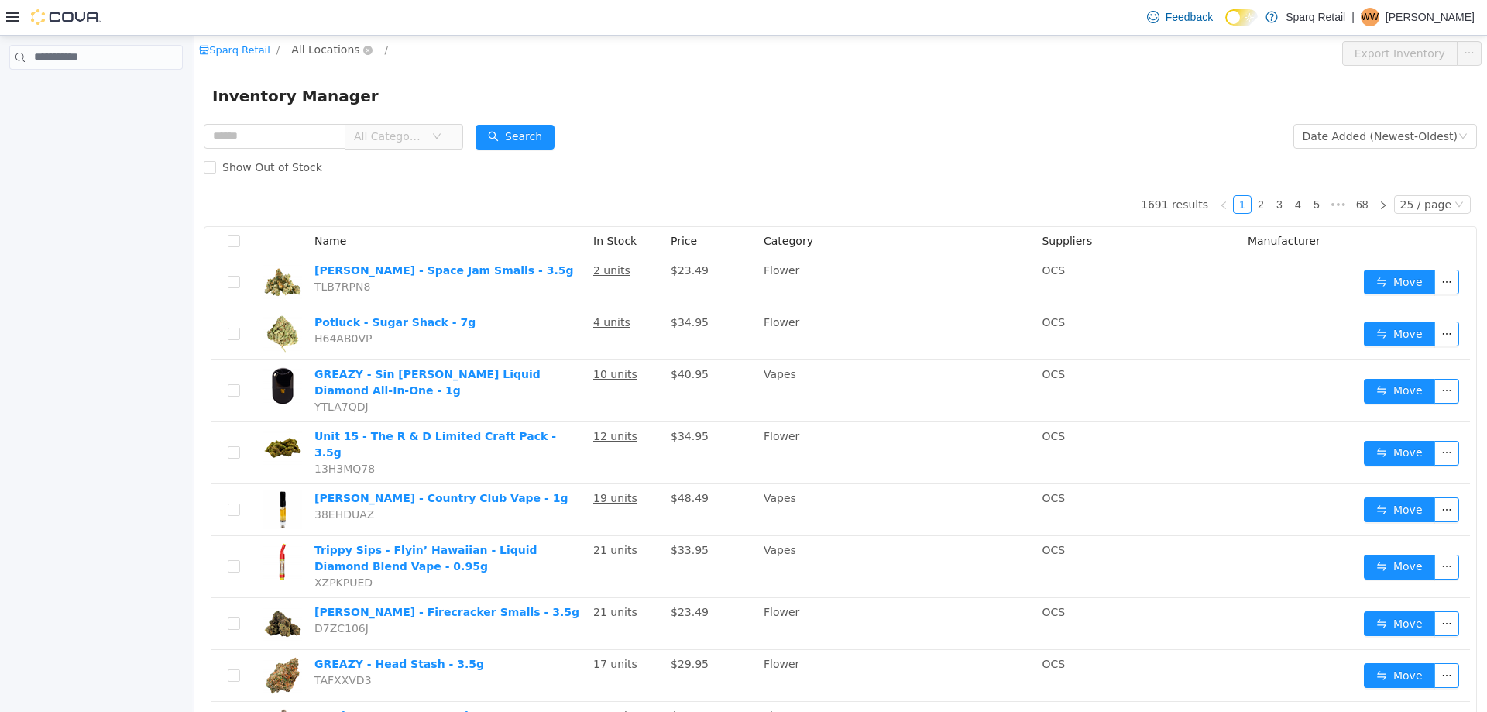
click at [315, 49] on span "All Locations" at bounding box center [325, 48] width 68 height 17
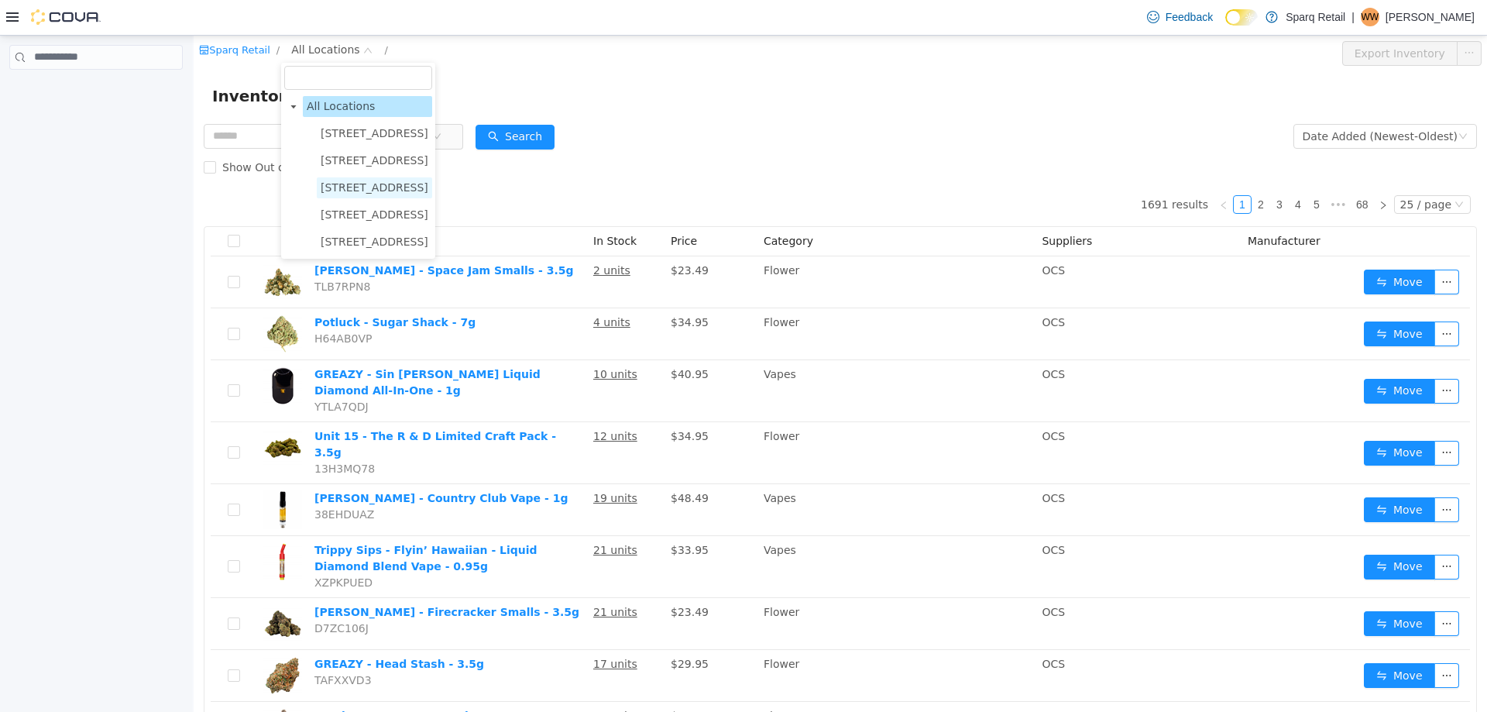
click at [367, 189] on span "[STREET_ADDRESS]" at bounding box center [375, 186] width 108 height 12
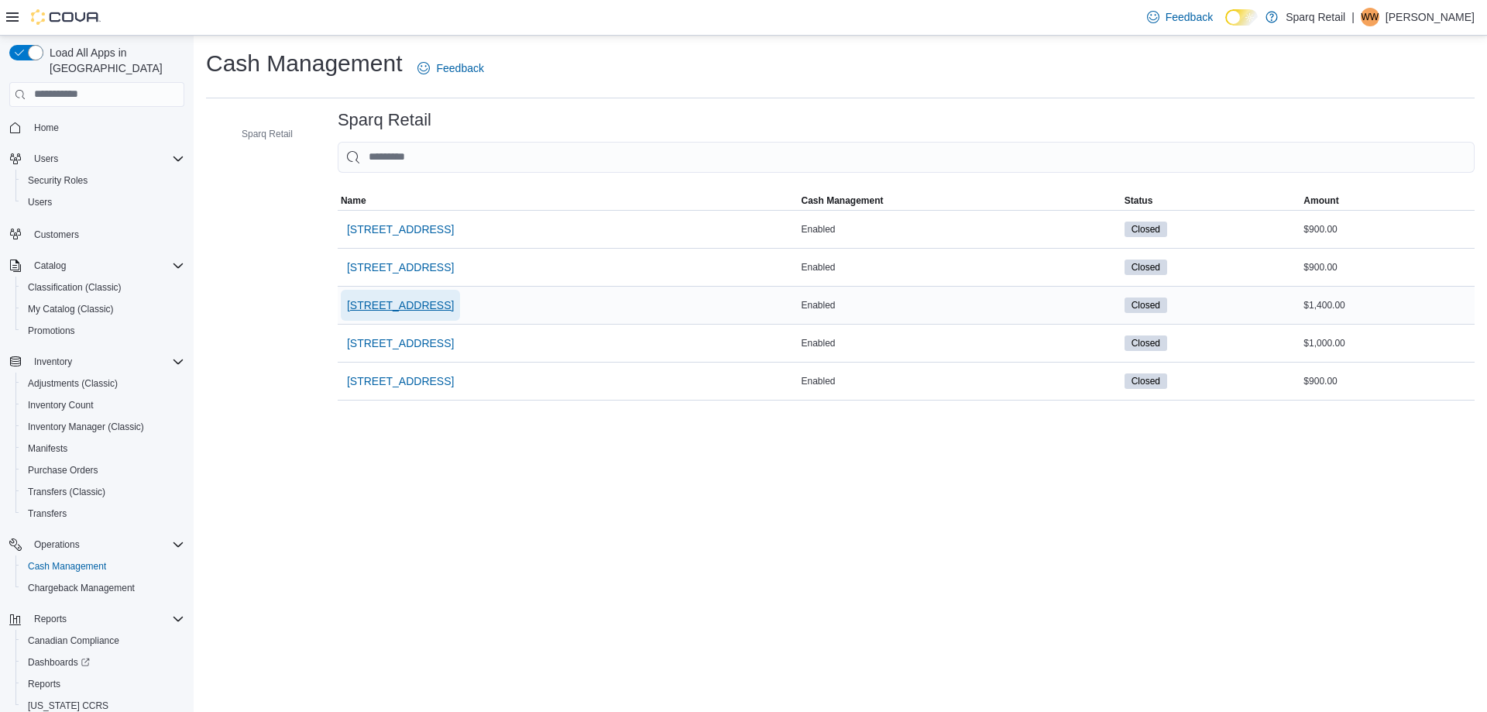
click at [427, 301] on span "[STREET_ADDRESS]" at bounding box center [400, 304] width 107 height 15
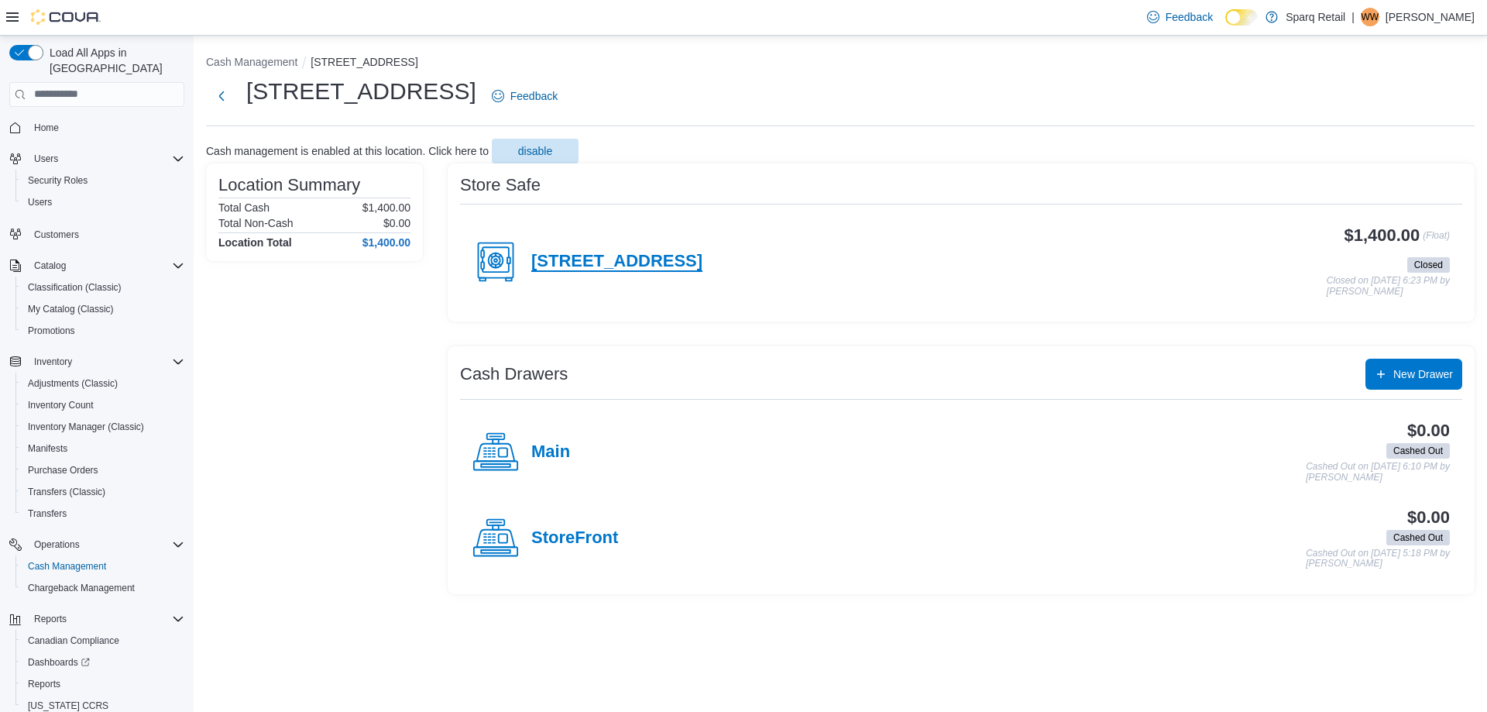
click at [568, 260] on h4 "[STREET_ADDRESS]" at bounding box center [616, 262] width 171 height 20
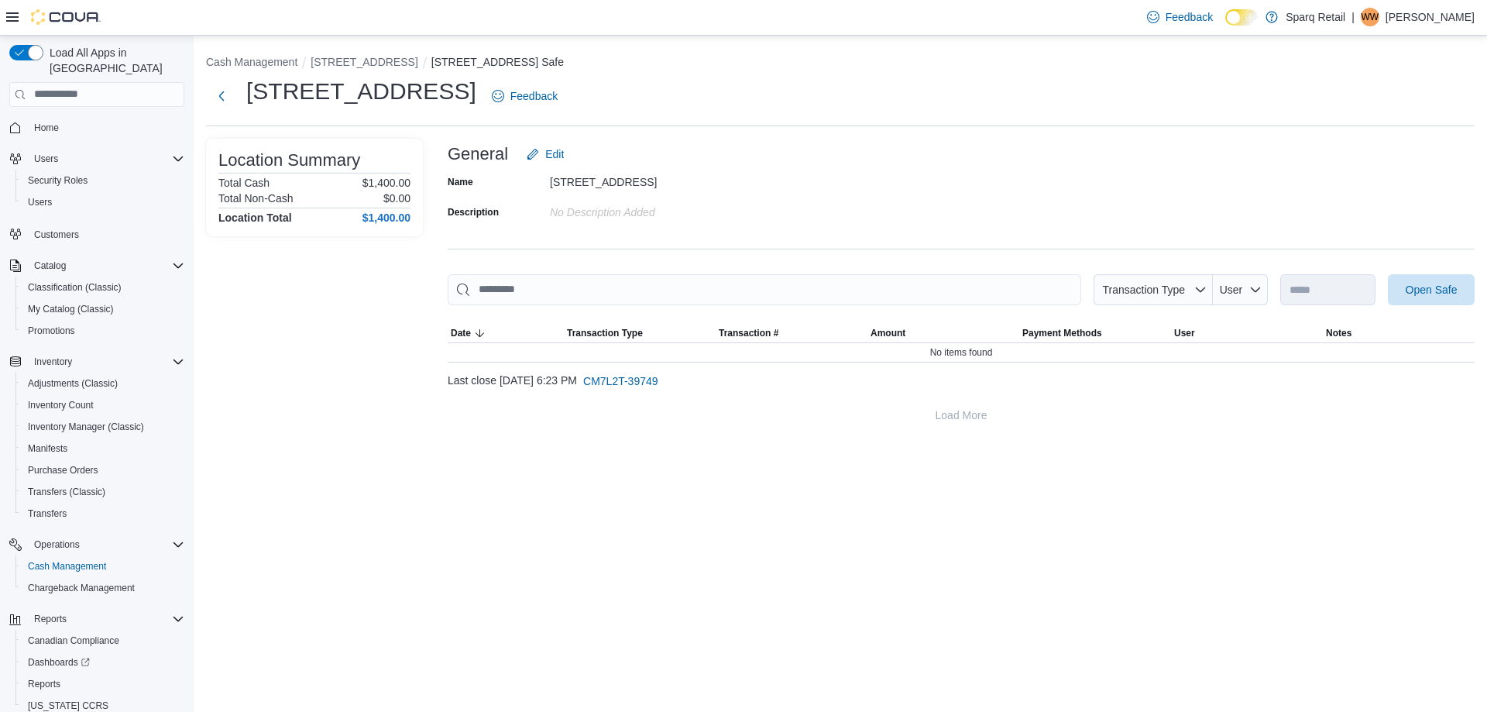
click at [1427, 309] on div at bounding box center [961, 314] width 1027 height 19
click at [1433, 301] on span "Open Safe" at bounding box center [1431, 289] width 68 height 31
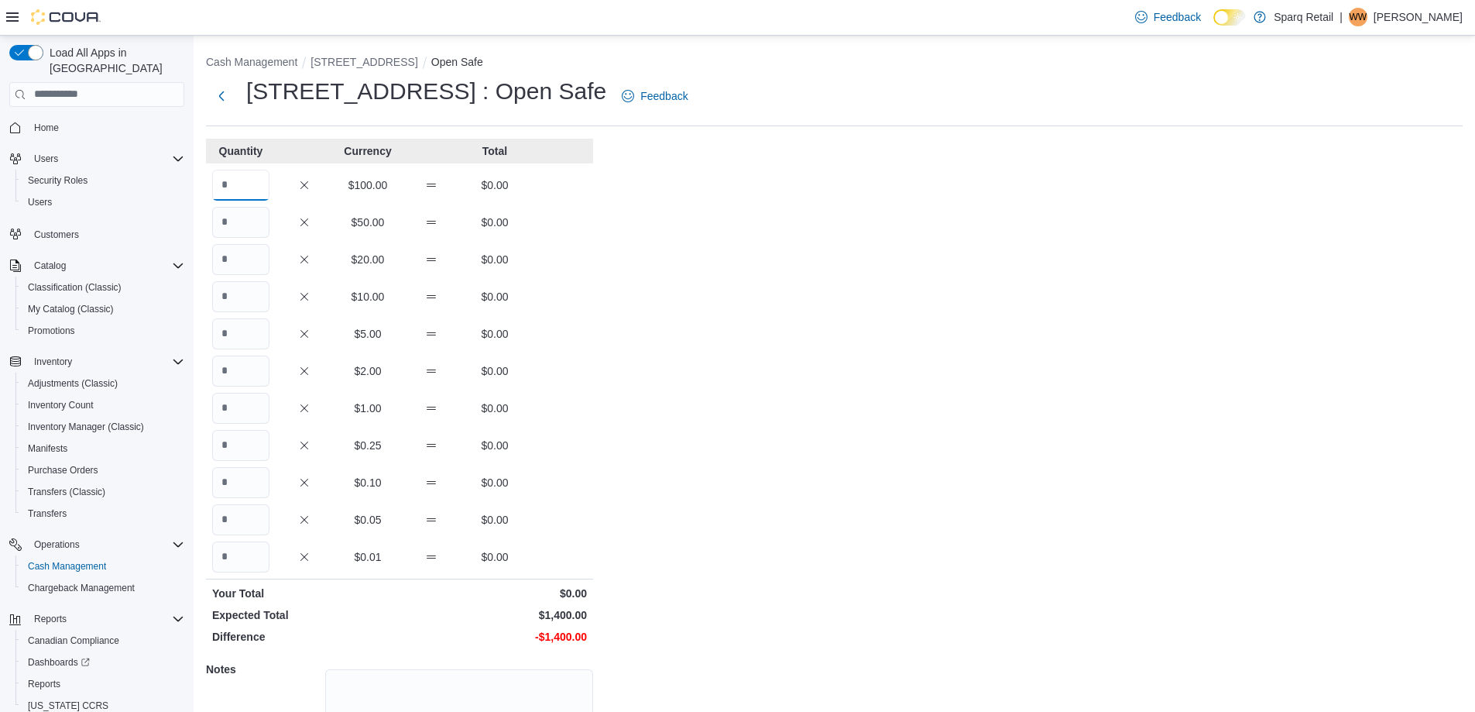
click at [254, 179] on input "Quantity" at bounding box center [240, 185] width 57 height 31
type input "*"
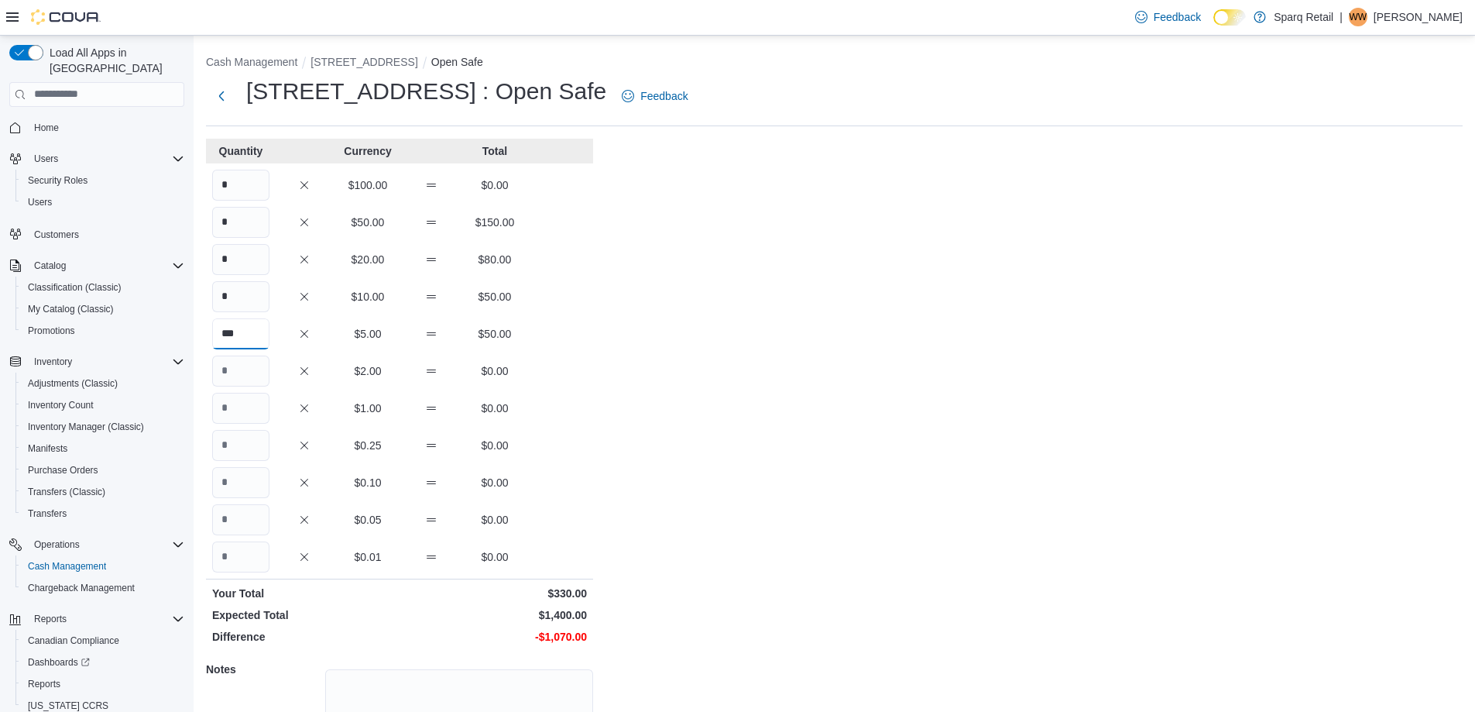
type input "***"
type input "**"
type input "***"
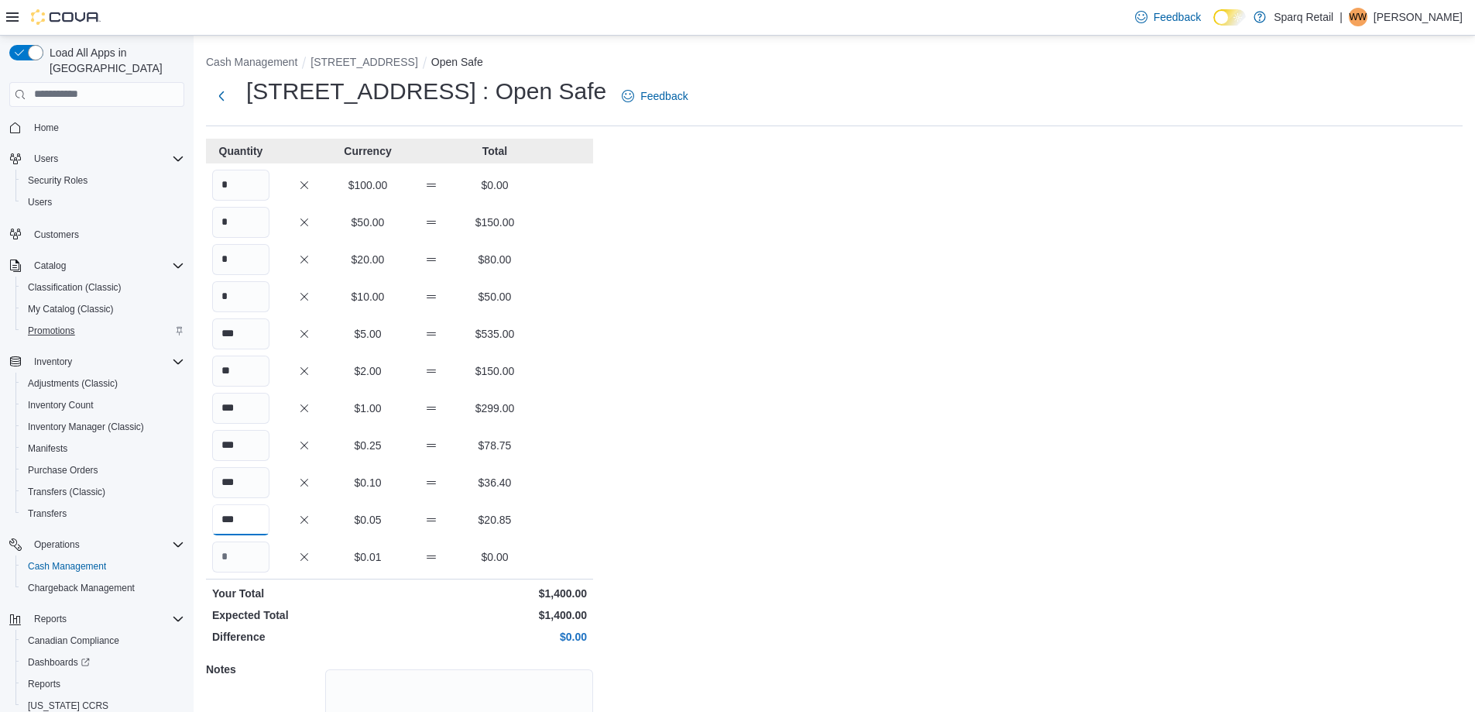
type input "***"
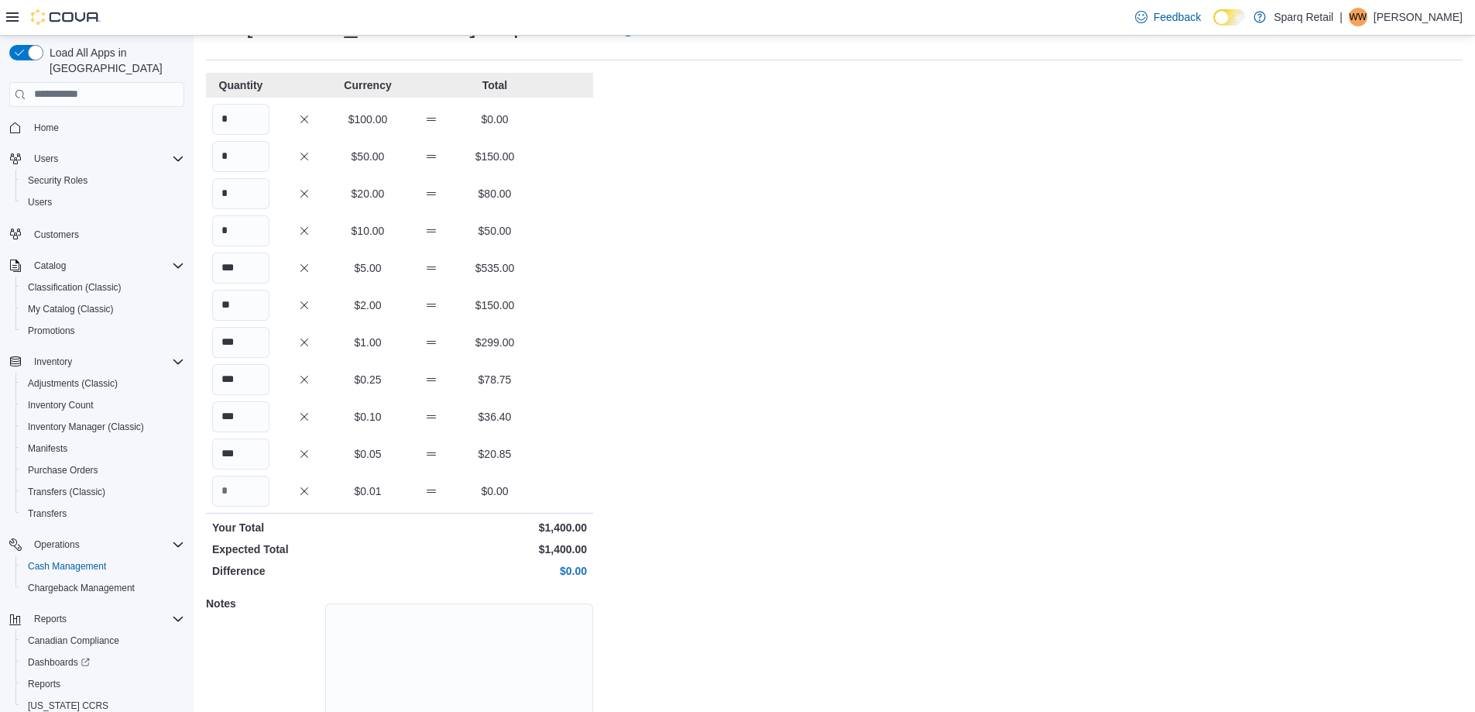
scroll to position [132, 0]
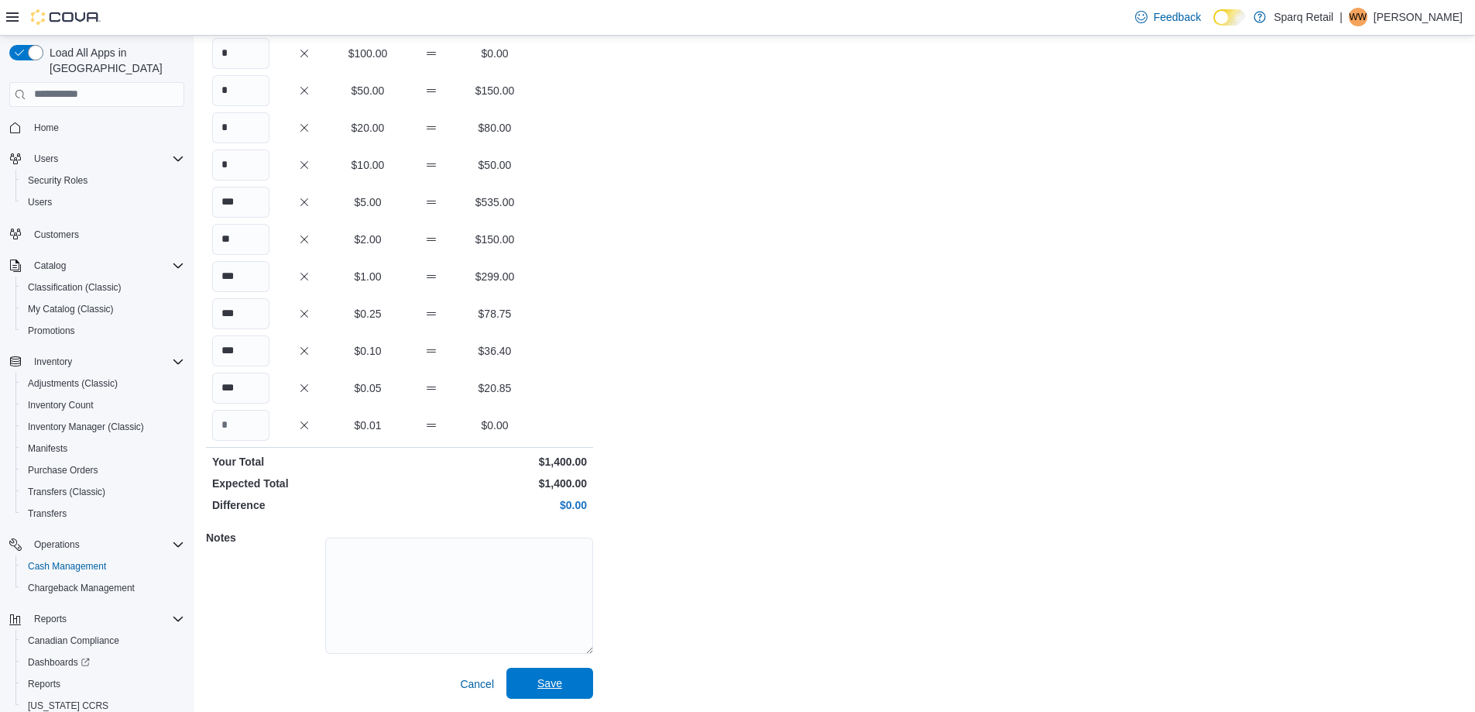
click at [550, 683] on span "Save" at bounding box center [549, 682] width 25 height 15
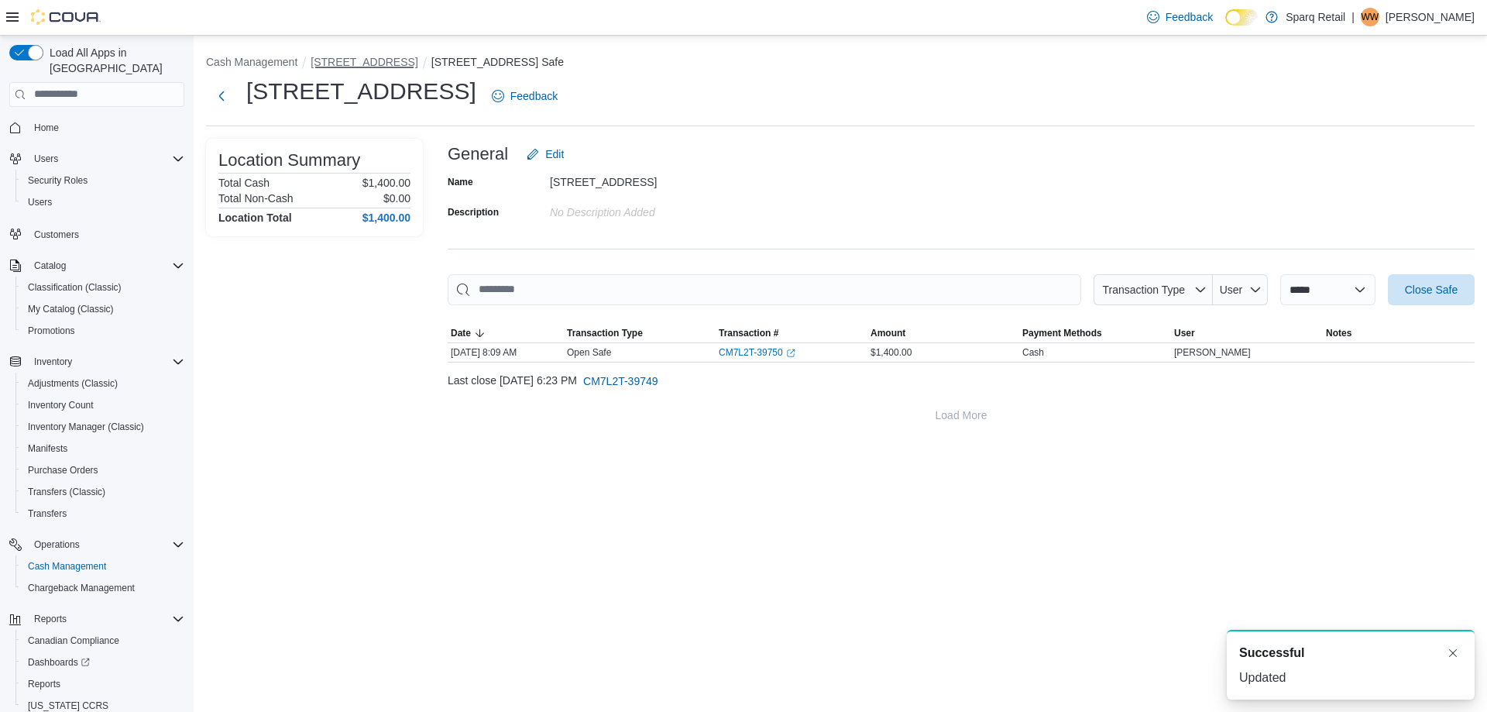
click at [337, 59] on button "[STREET_ADDRESS]" at bounding box center [363, 62] width 107 height 12
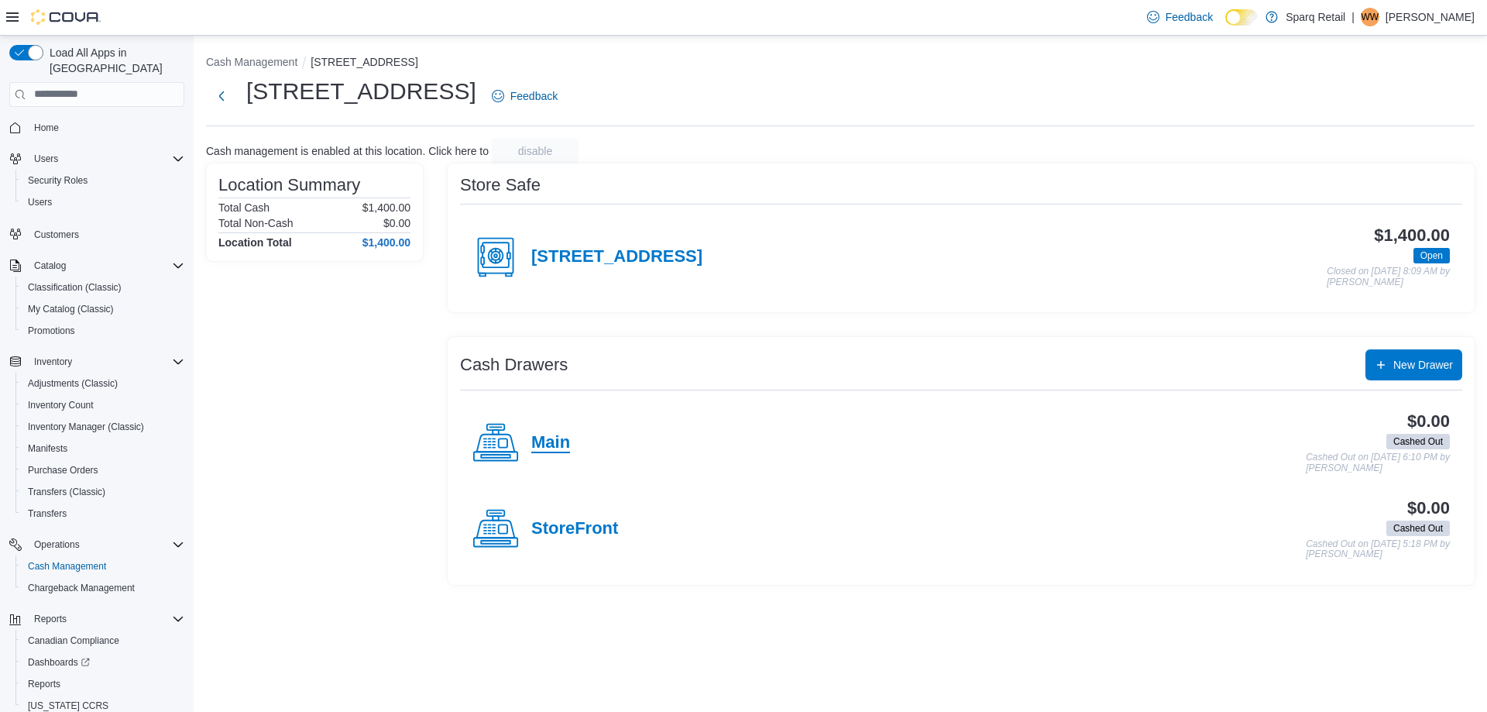
click at [557, 444] on h4 "Main" at bounding box center [550, 443] width 39 height 20
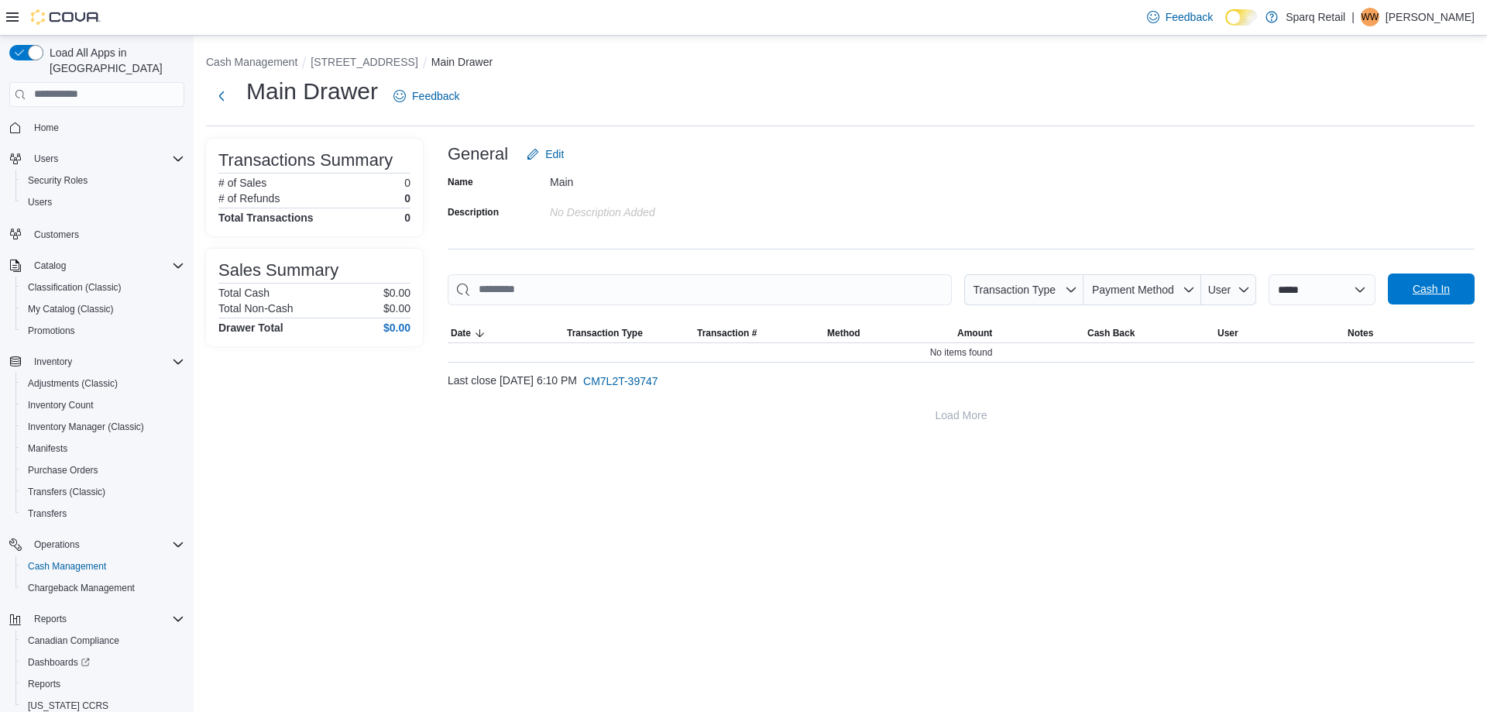
click at [1424, 286] on span "Cash In" at bounding box center [1430, 288] width 37 height 15
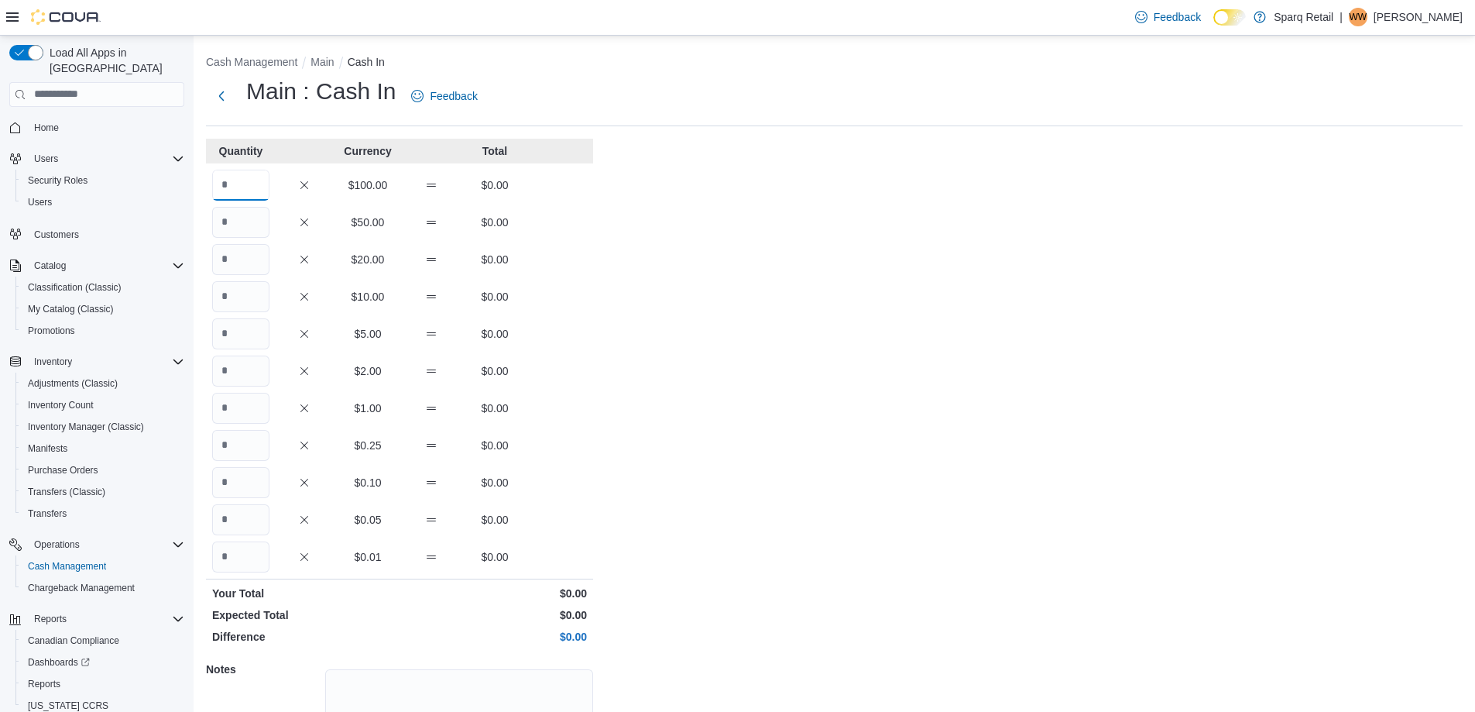
click at [233, 184] on input "Quantity" at bounding box center [240, 185] width 57 height 31
type input "*"
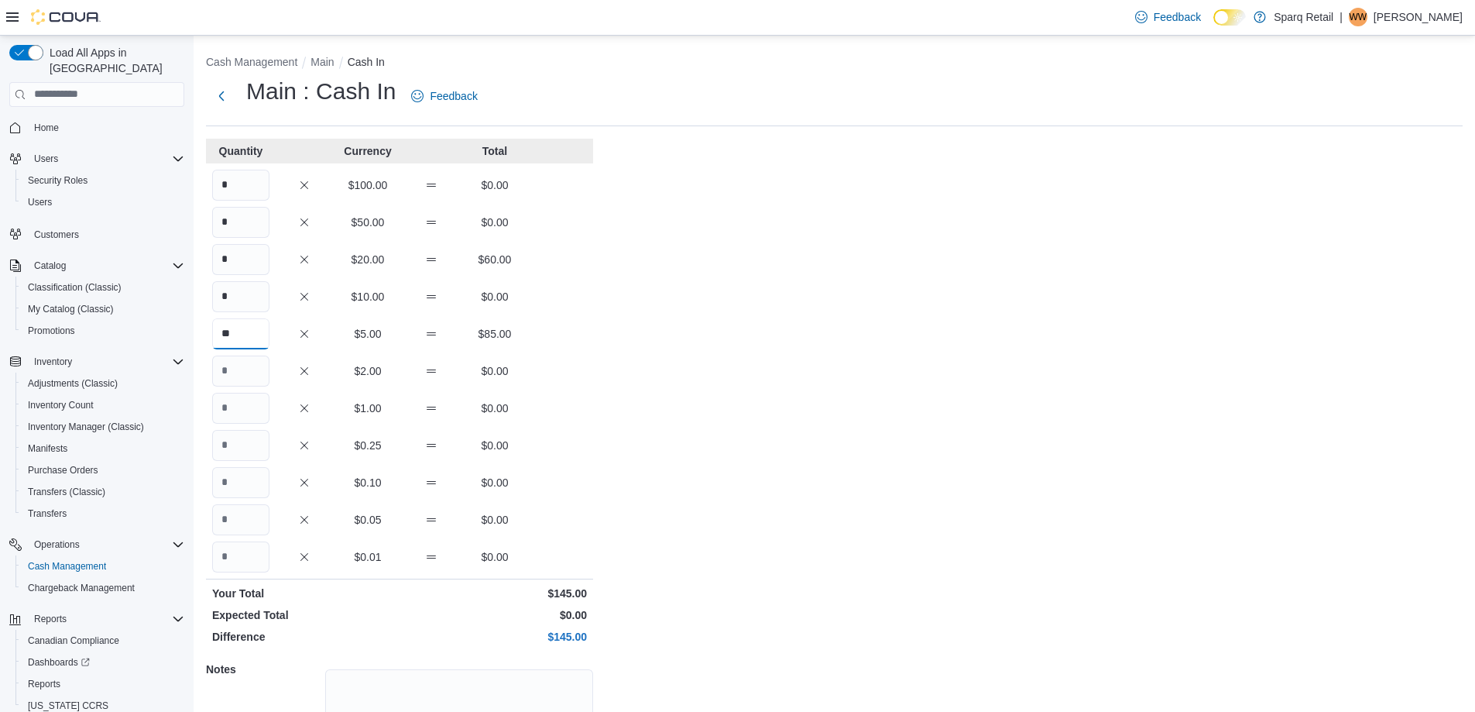
type input "**"
type input "***"
type input "*"
type input "**"
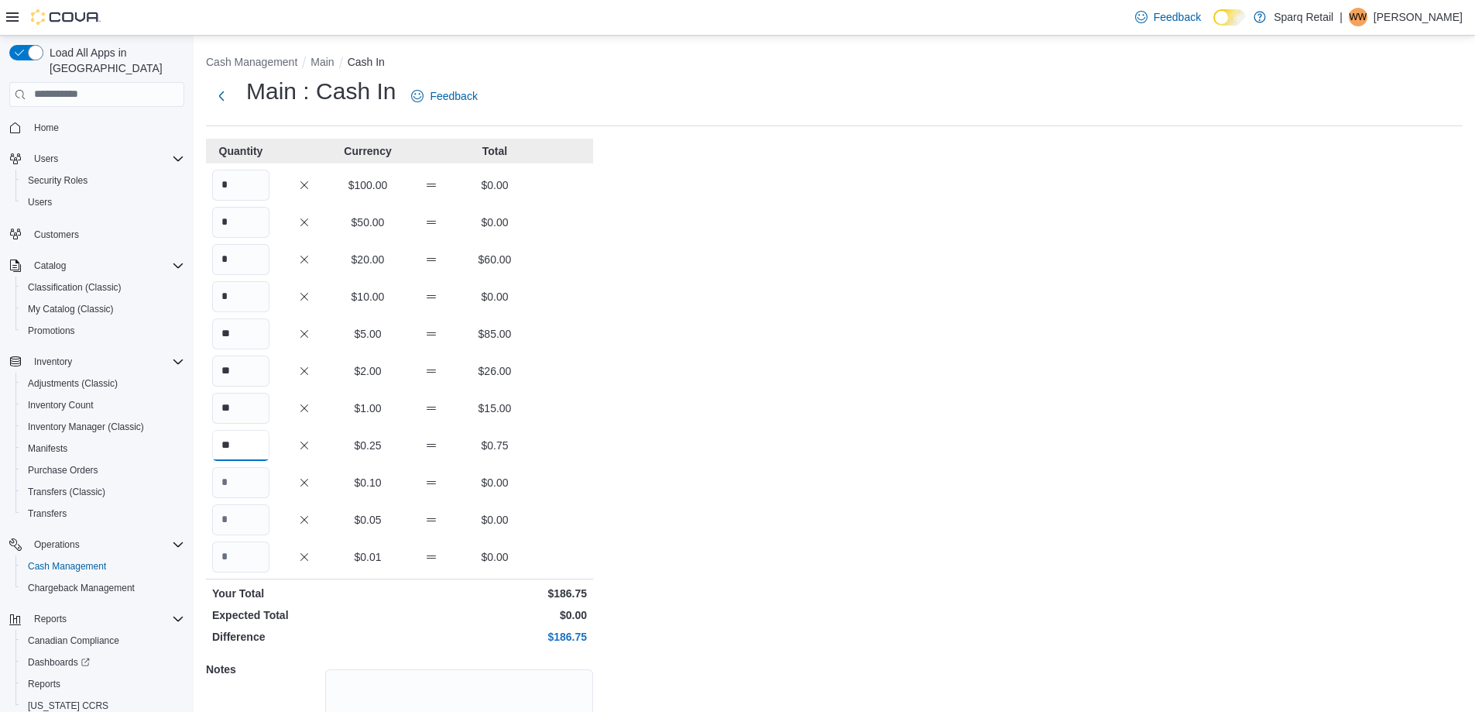
type input "**"
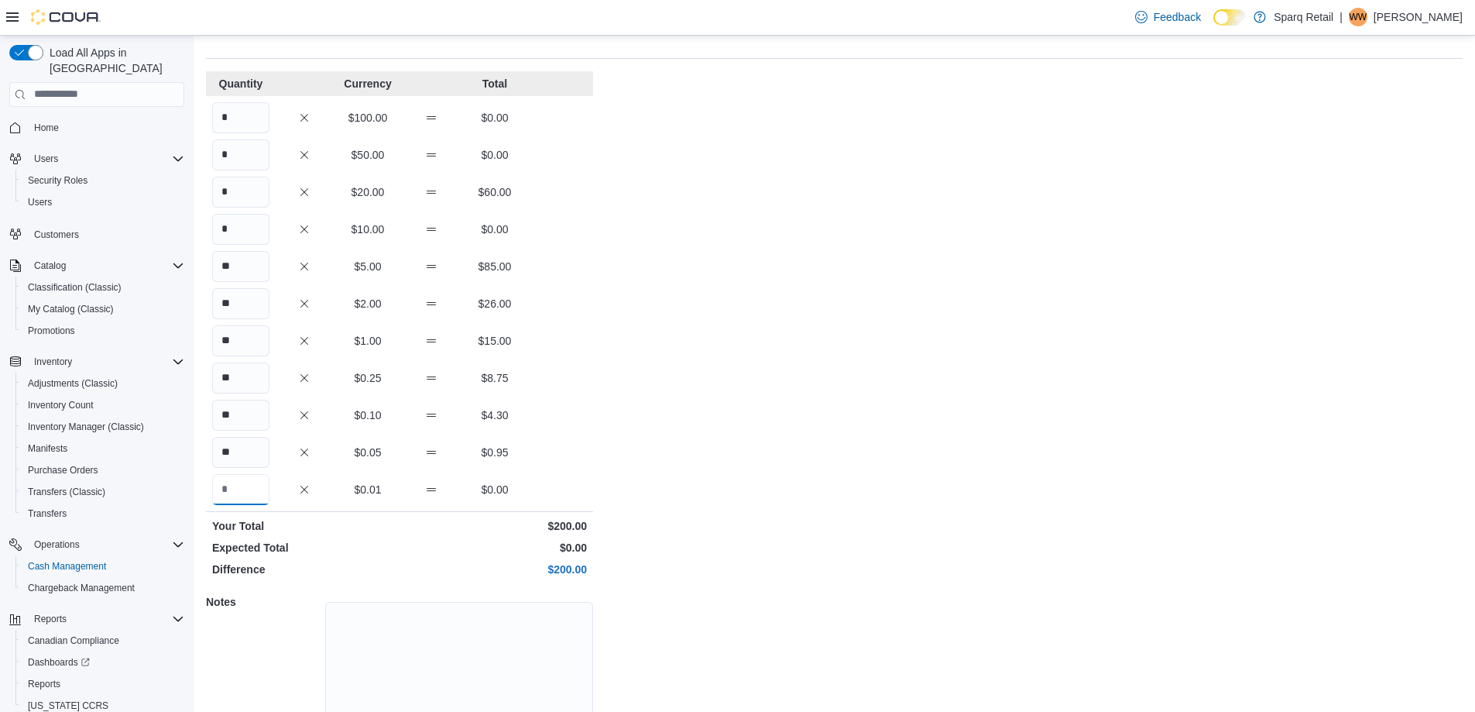
scroll to position [132, 0]
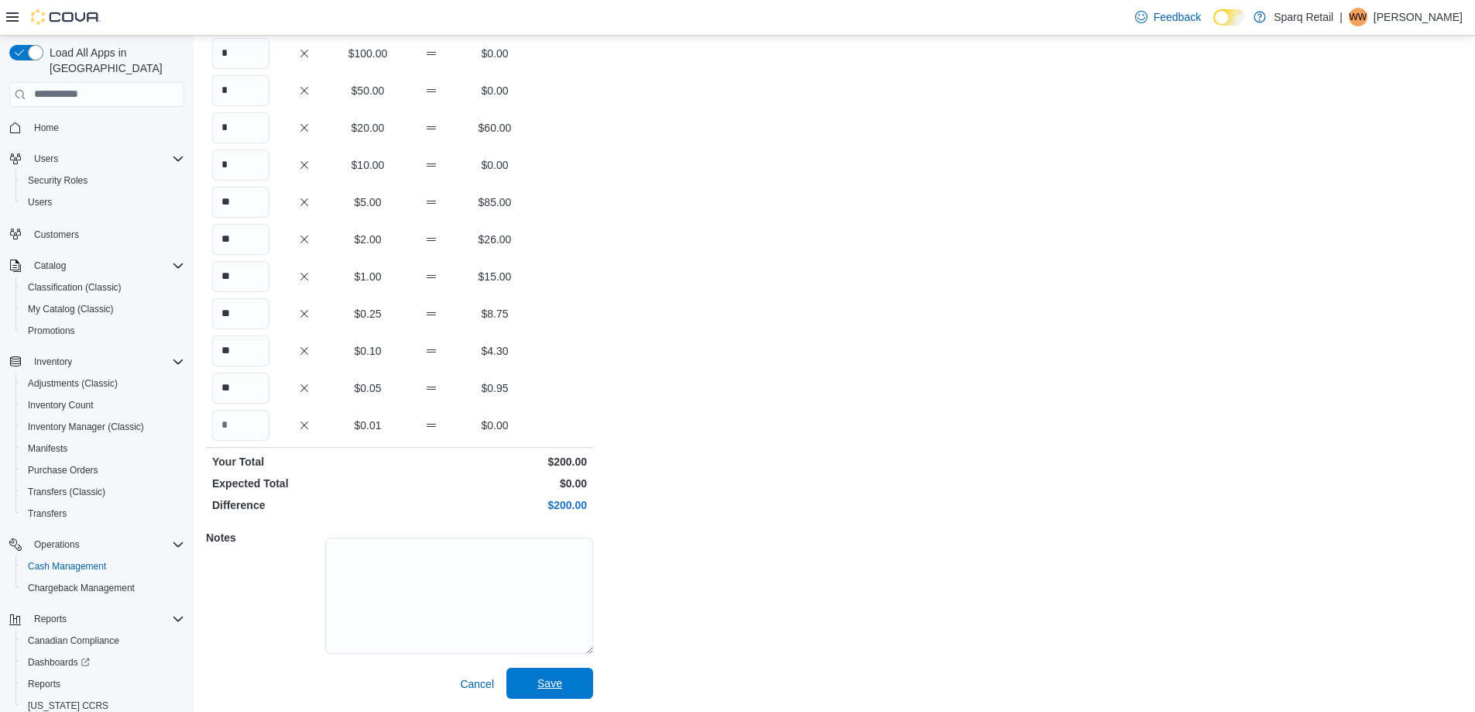
click at [549, 682] on span "Save" at bounding box center [549, 682] width 25 height 15
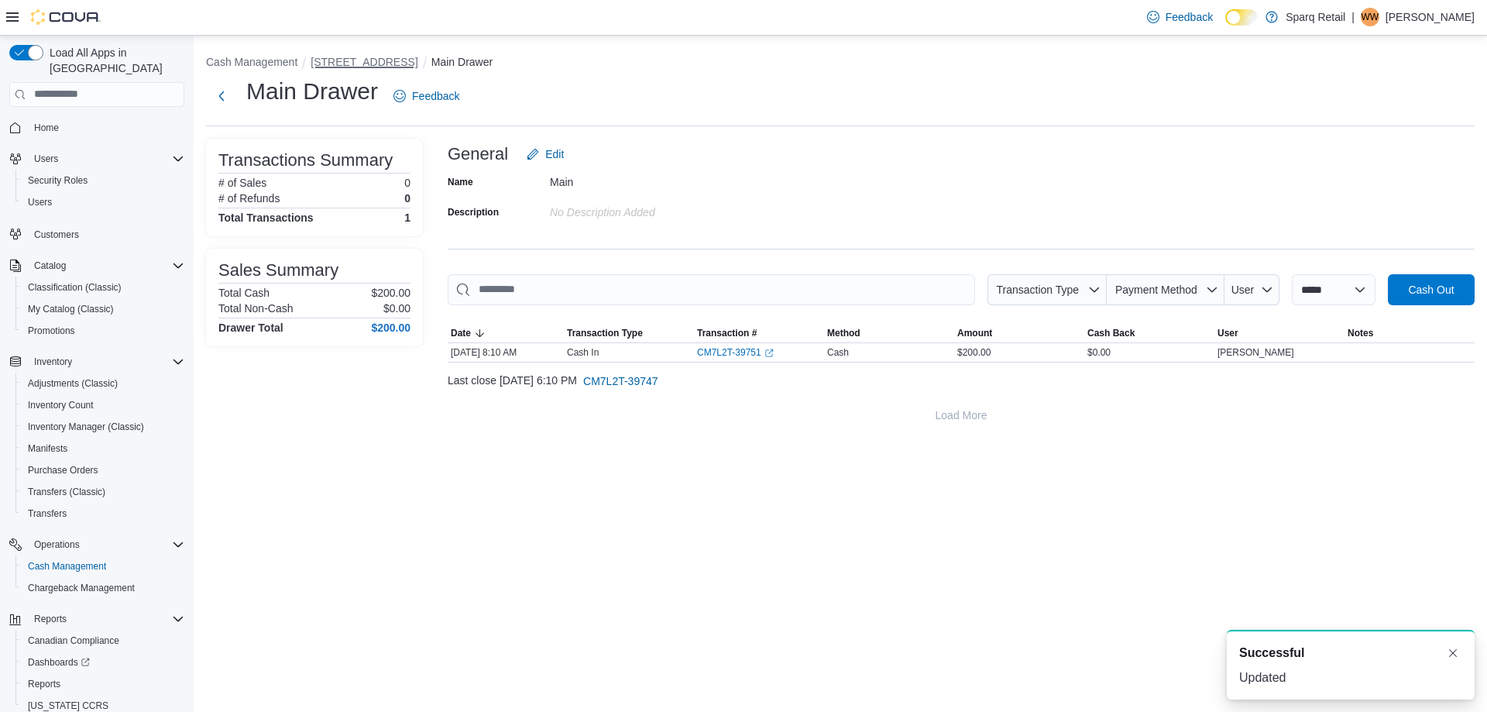
click at [352, 56] on button "[STREET_ADDRESS]" at bounding box center [363, 62] width 107 height 12
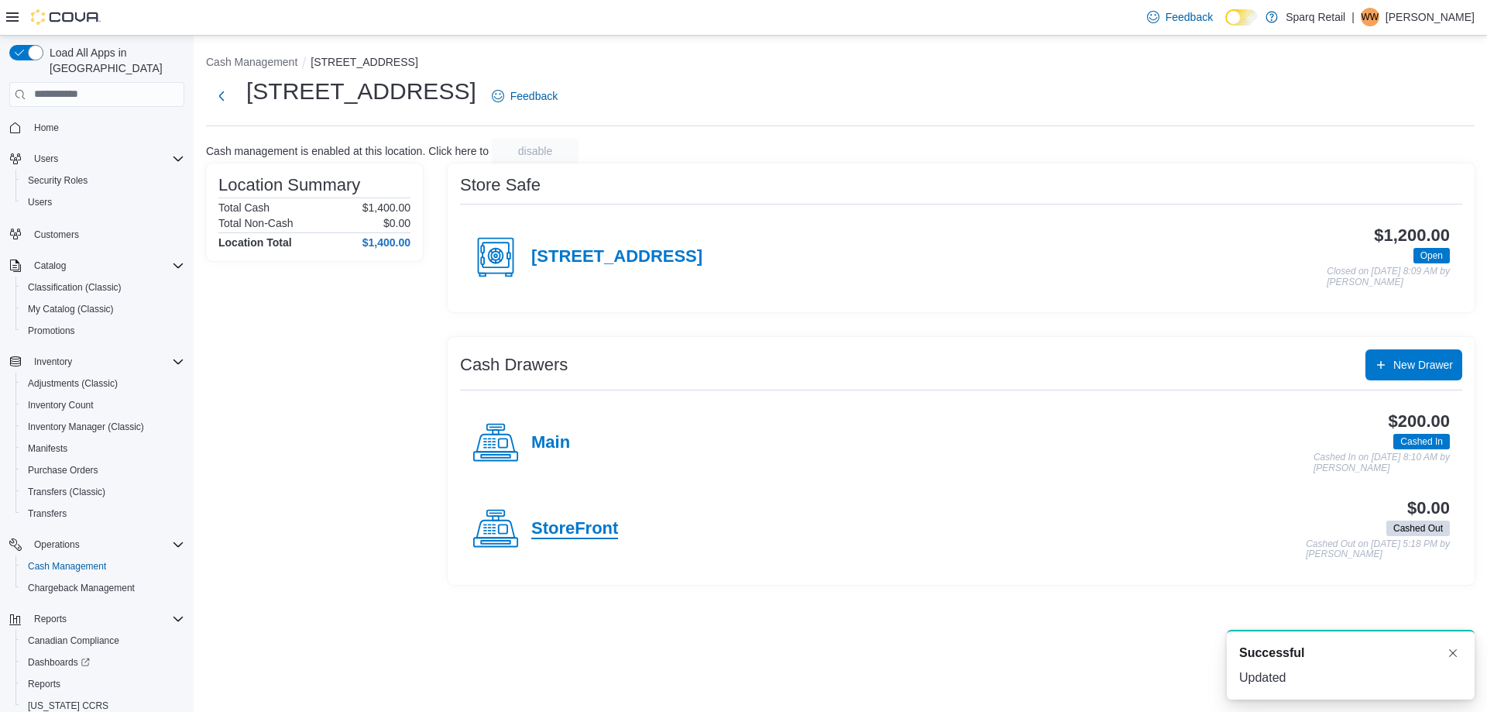
click at [586, 534] on h4 "StoreFront" at bounding box center [574, 529] width 87 height 20
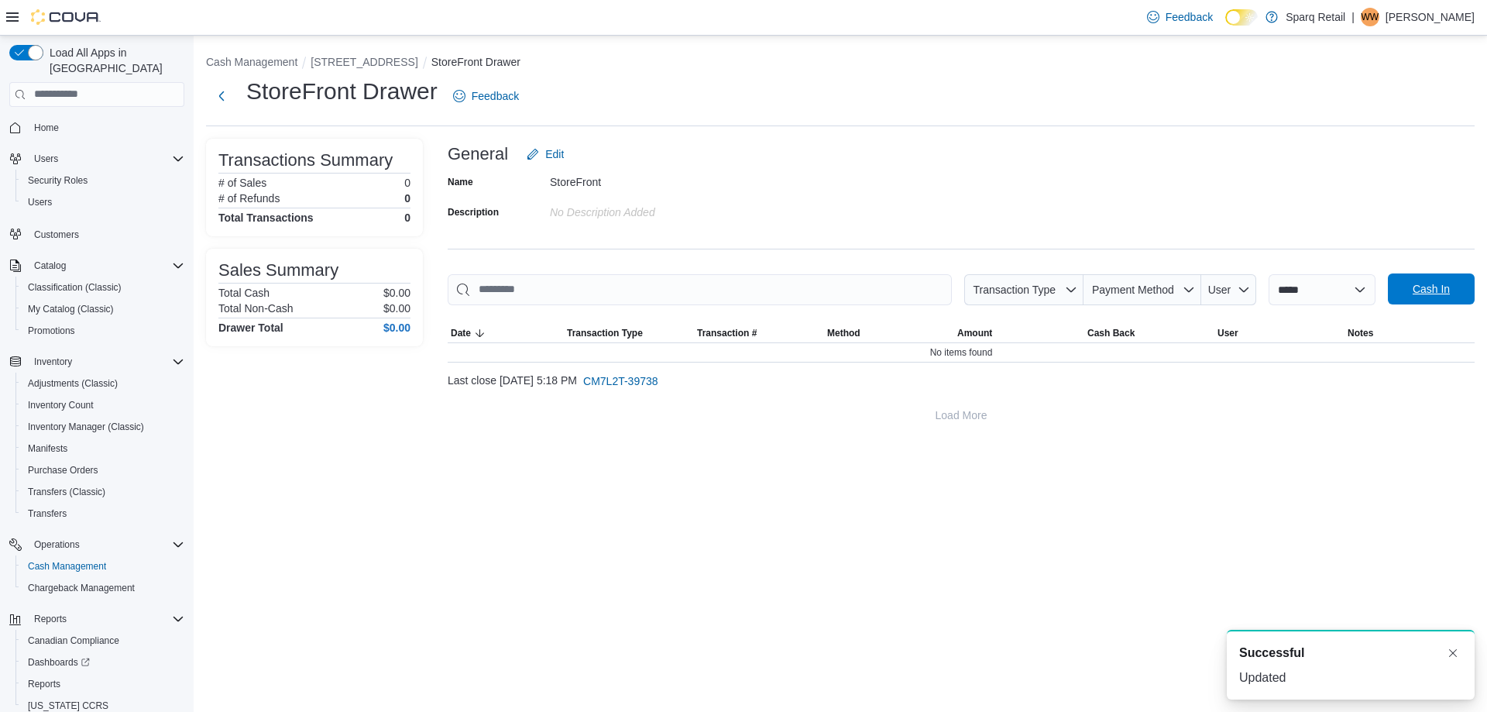
click at [1423, 287] on span "Cash In" at bounding box center [1430, 288] width 37 height 15
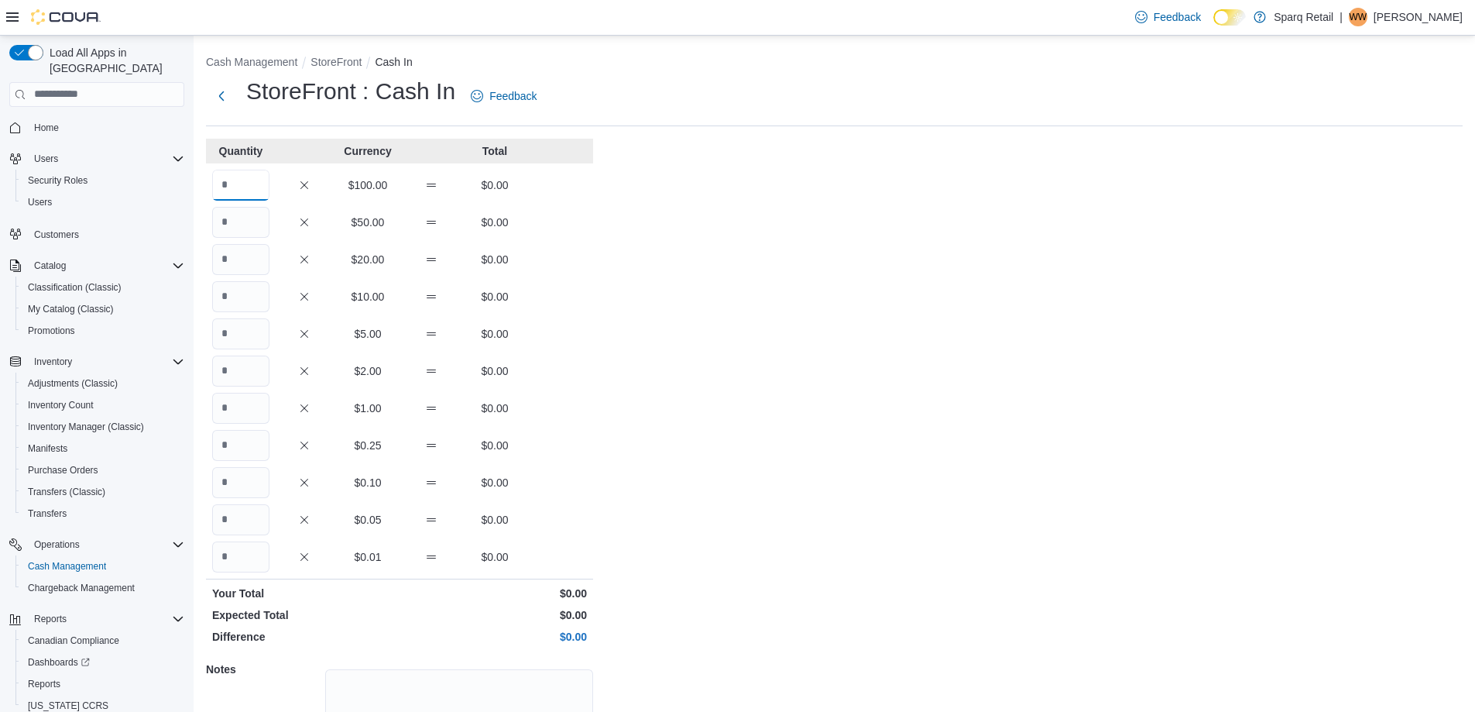
click at [240, 188] on input "Quantity" at bounding box center [240, 185] width 57 height 31
type input "*"
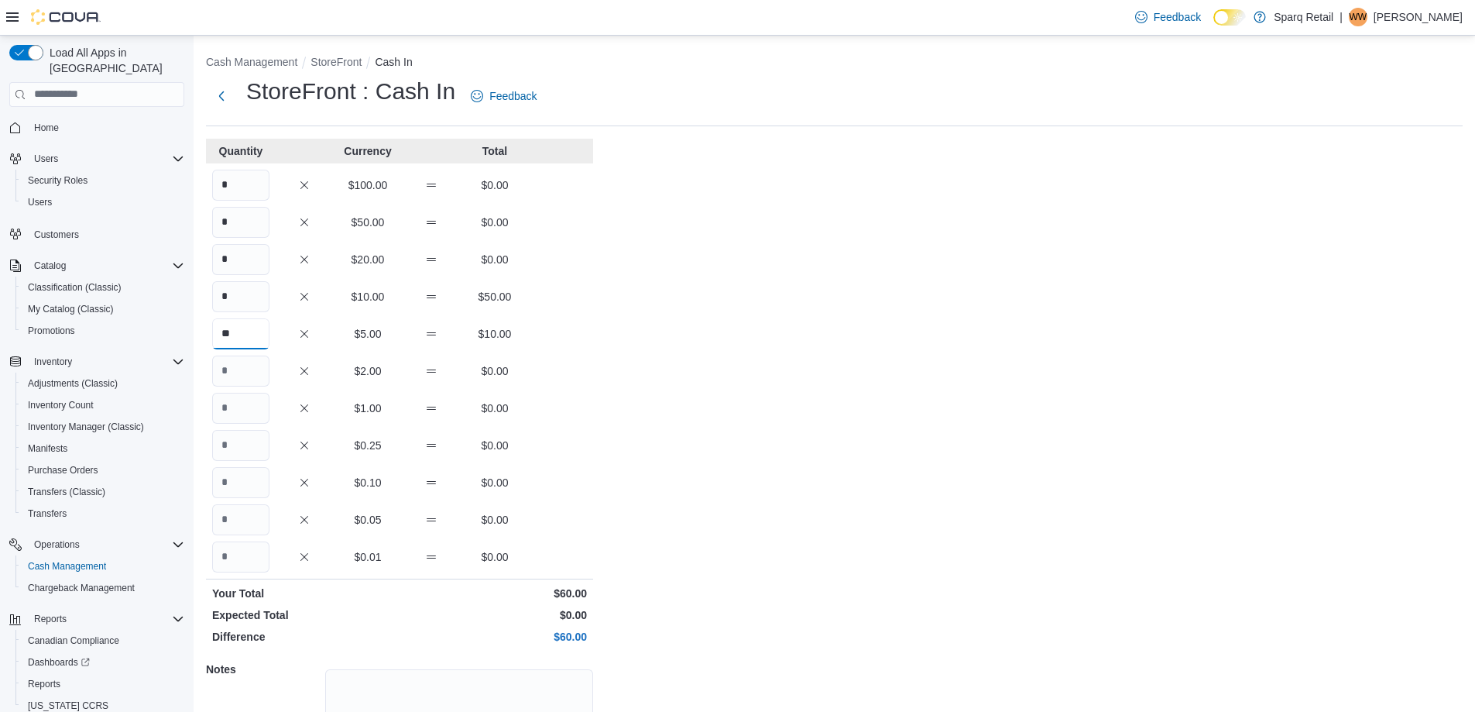
type input "**"
type input "*"
type input "**"
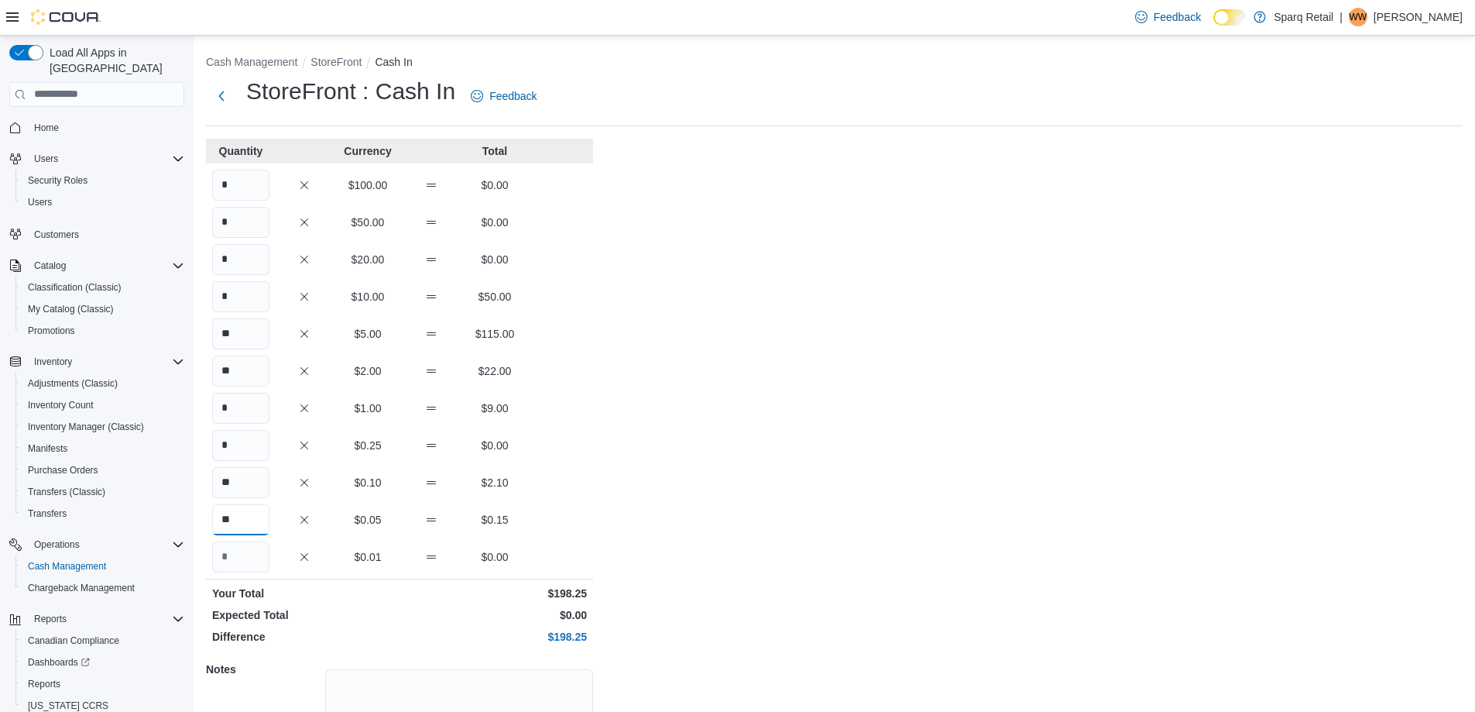
type input "**"
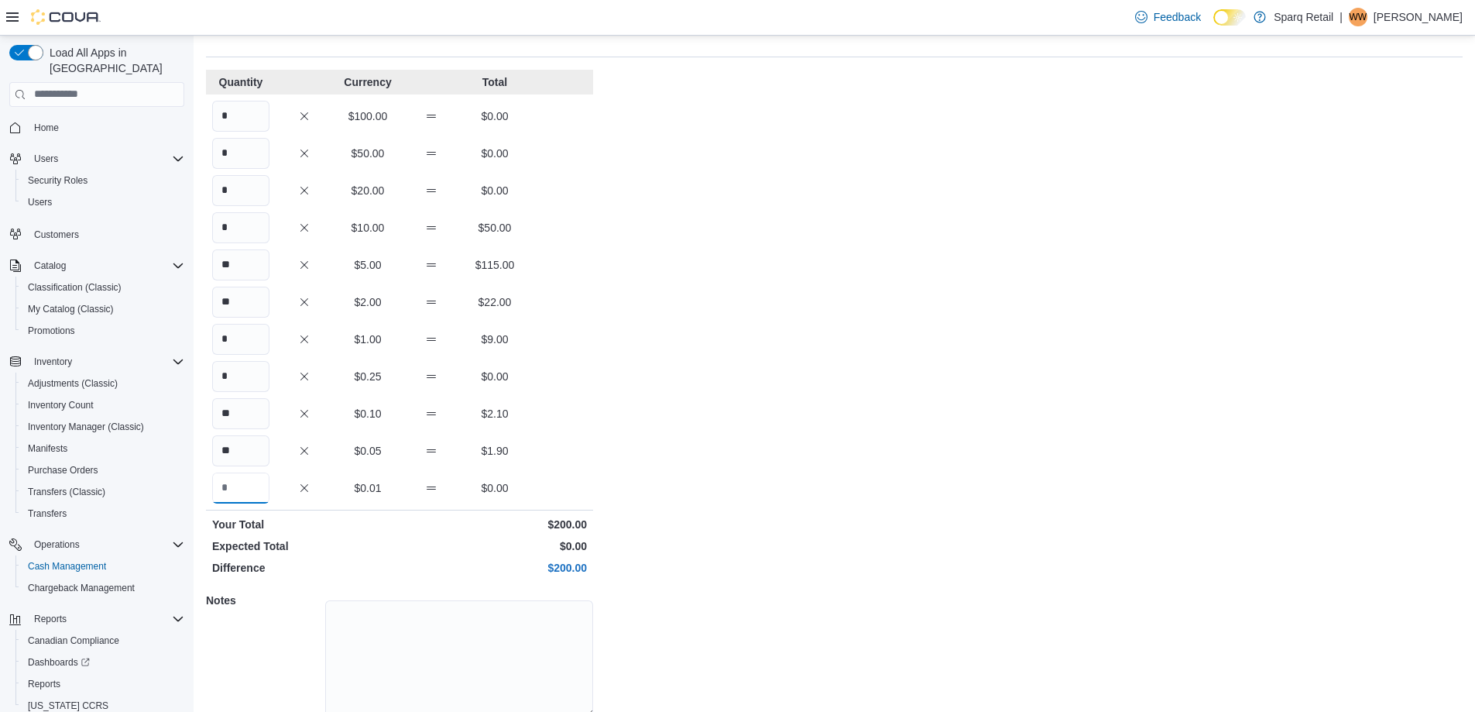
scroll to position [132, 0]
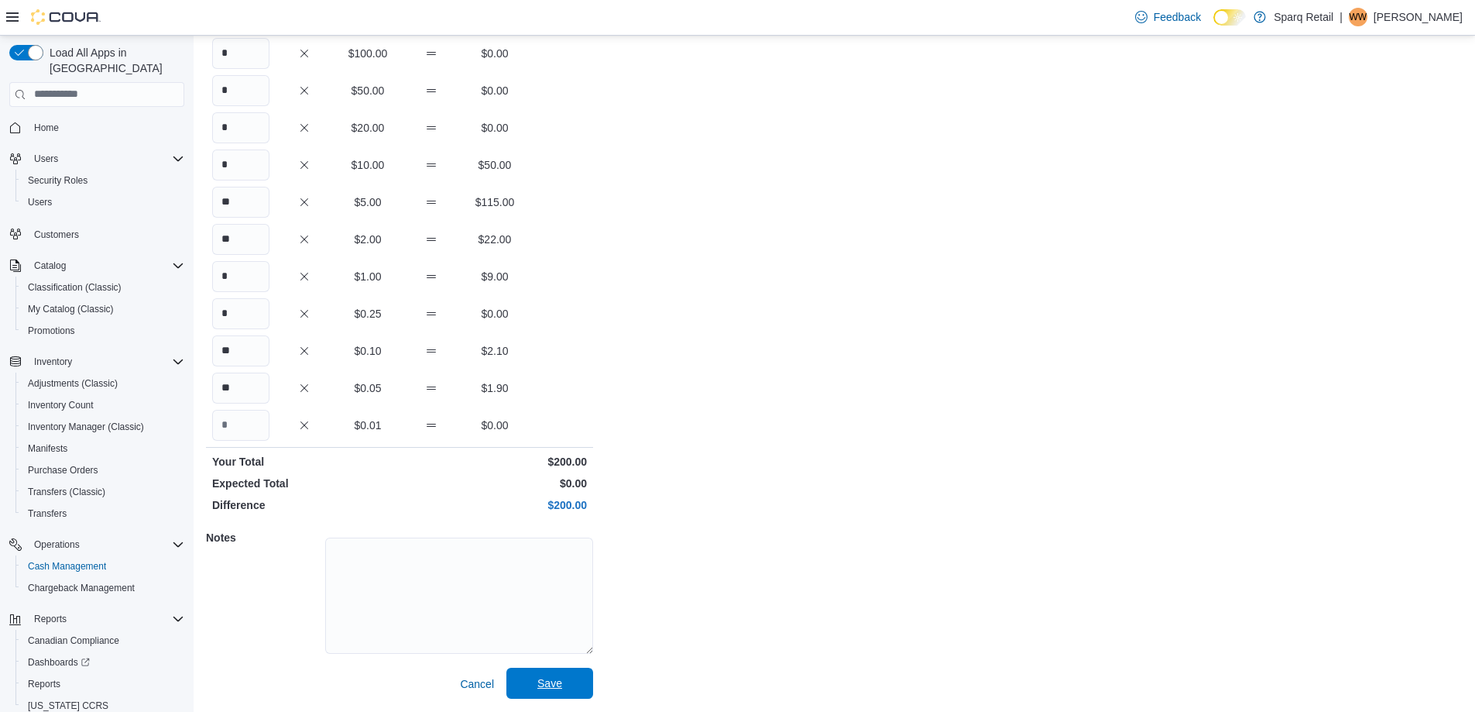
click at [541, 672] on span "Save" at bounding box center [550, 682] width 68 height 31
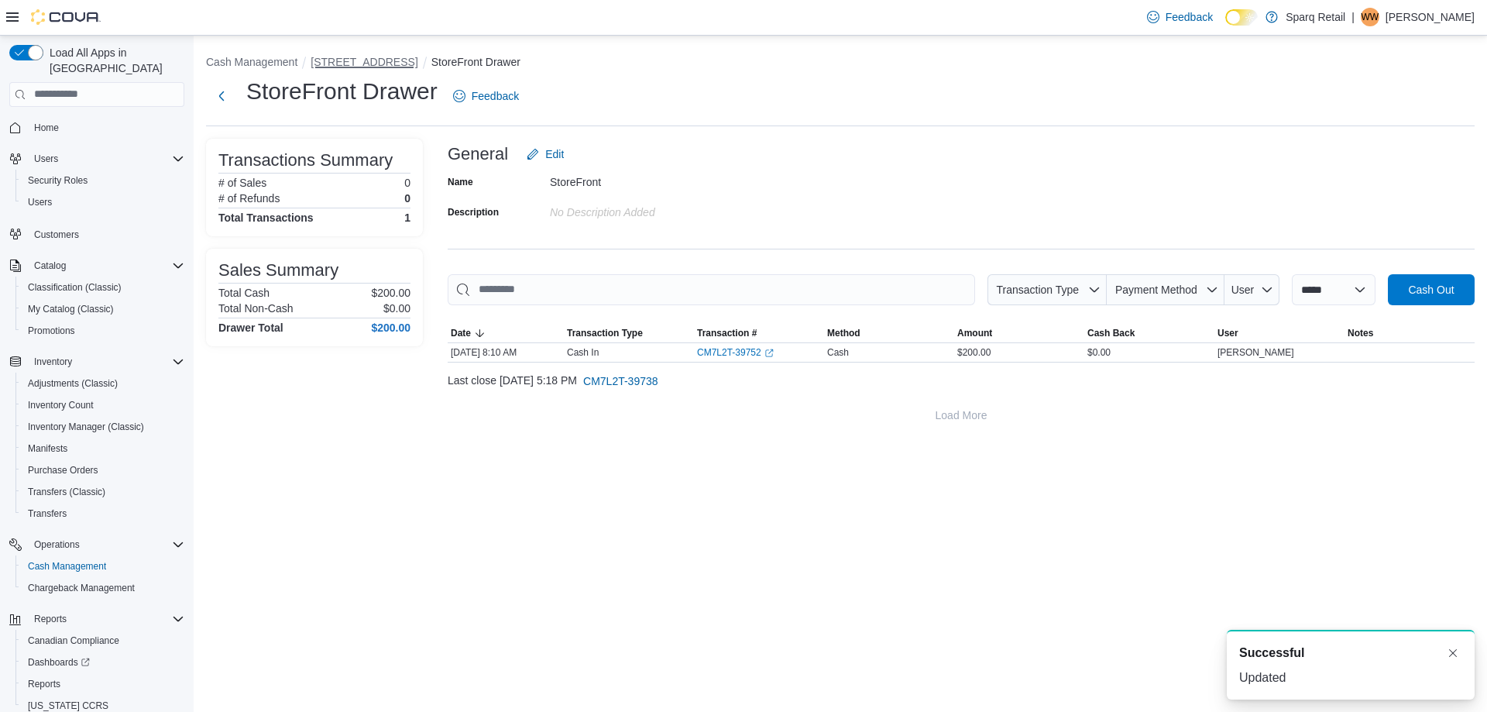
click at [364, 65] on button "[STREET_ADDRESS]" at bounding box center [363, 62] width 107 height 12
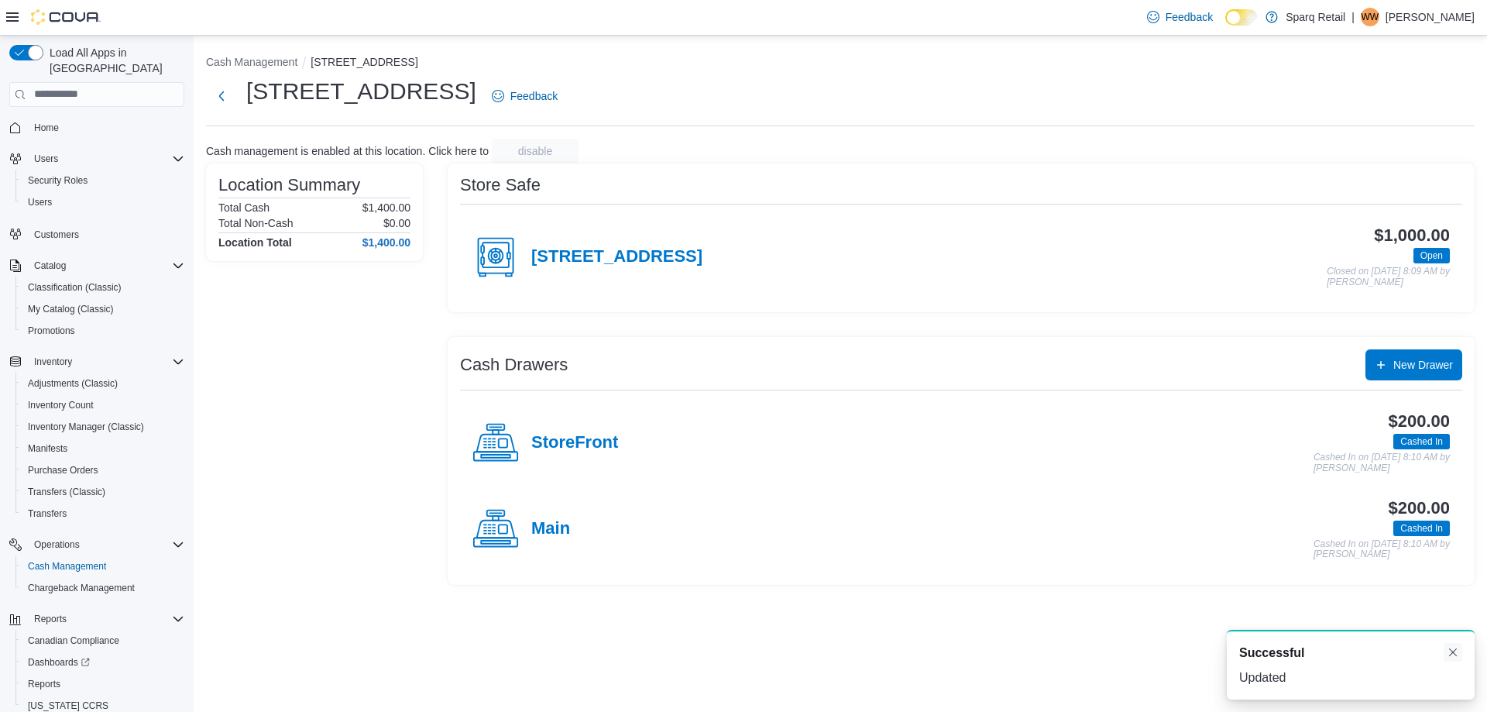
click at [1454, 657] on button "Dismiss toast" at bounding box center [1452, 652] width 19 height 19
click at [333, 375] on div "Location Summary Total Cash $1,400.00 Total Non-Cash $0.00 Location Total $1,40…" at bounding box center [314, 373] width 217 height 421
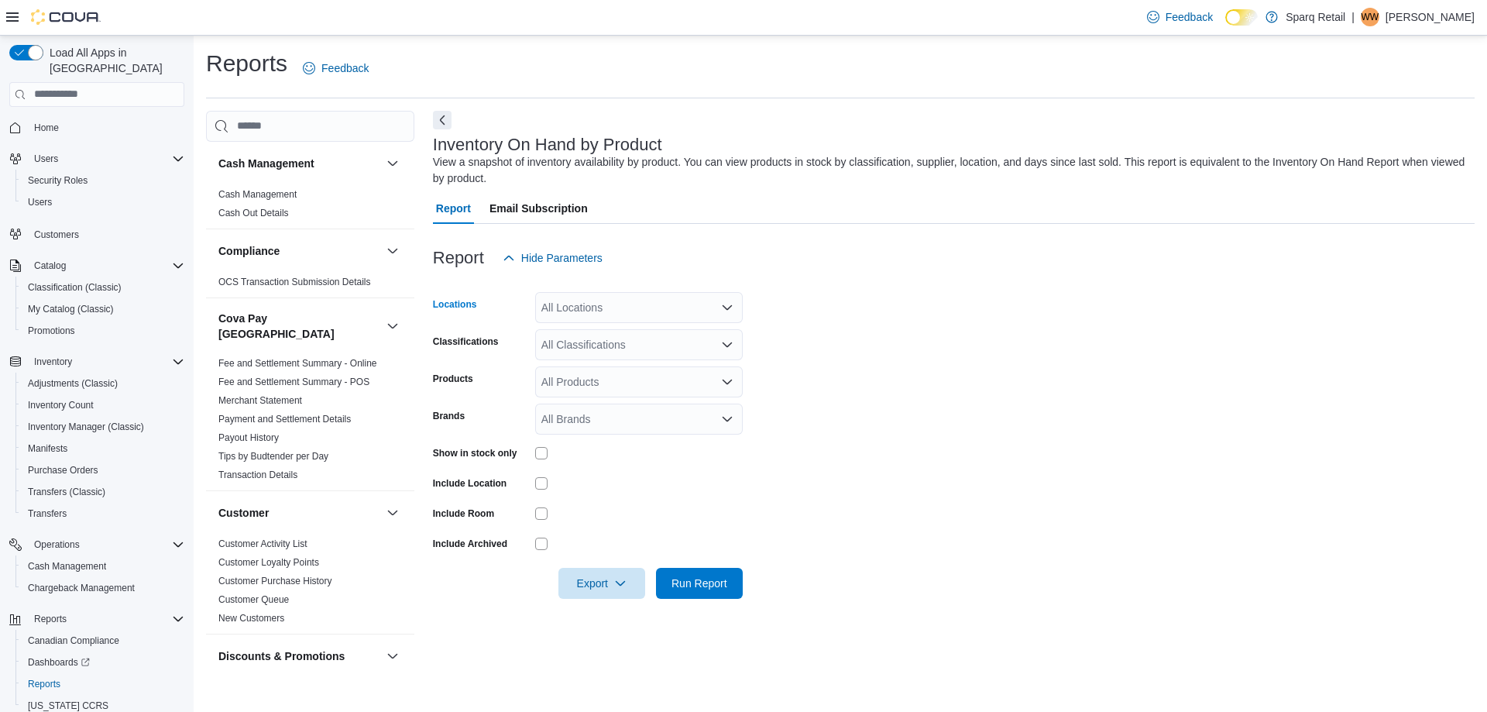
click at [594, 309] on div "All Locations" at bounding box center [639, 307] width 208 height 31
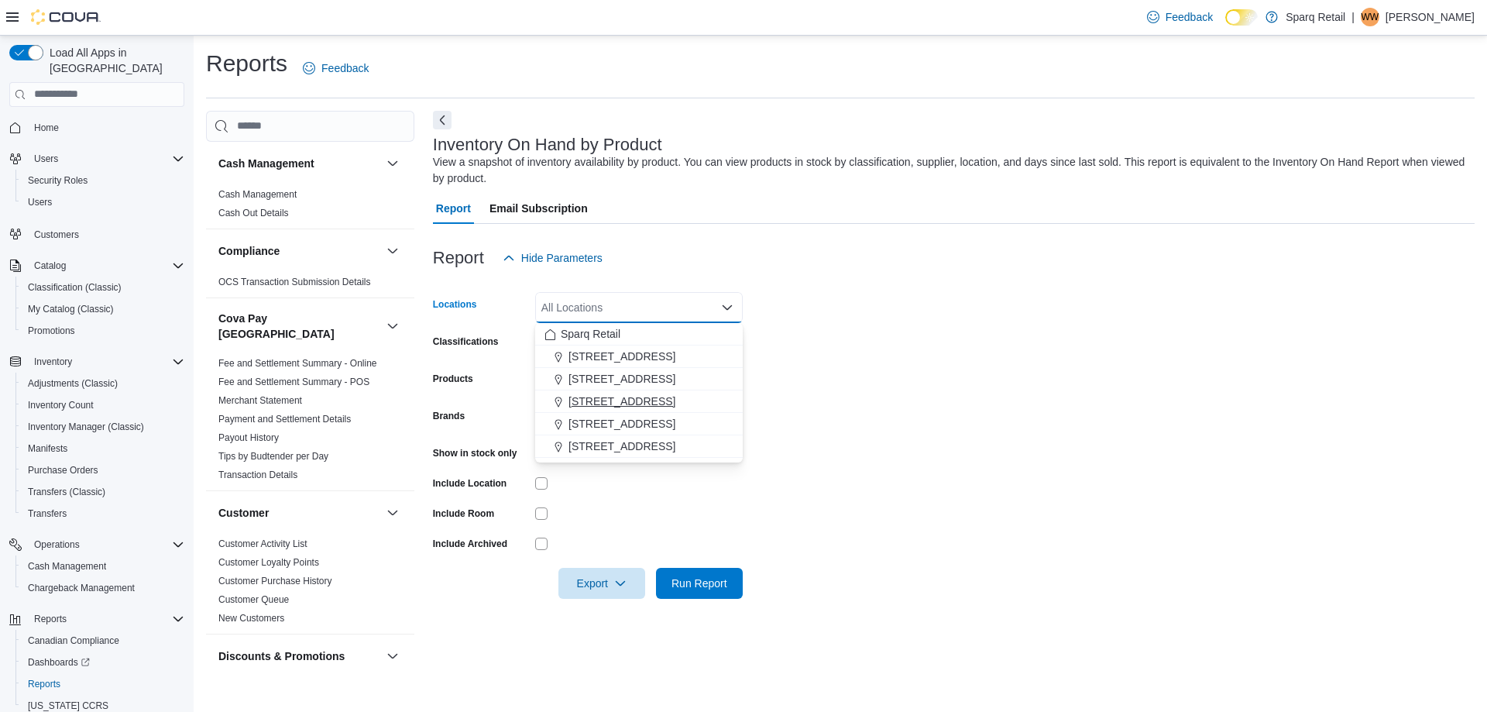
click at [606, 402] on span "[STREET_ADDRESS]" at bounding box center [621, 400] width 107 height 15
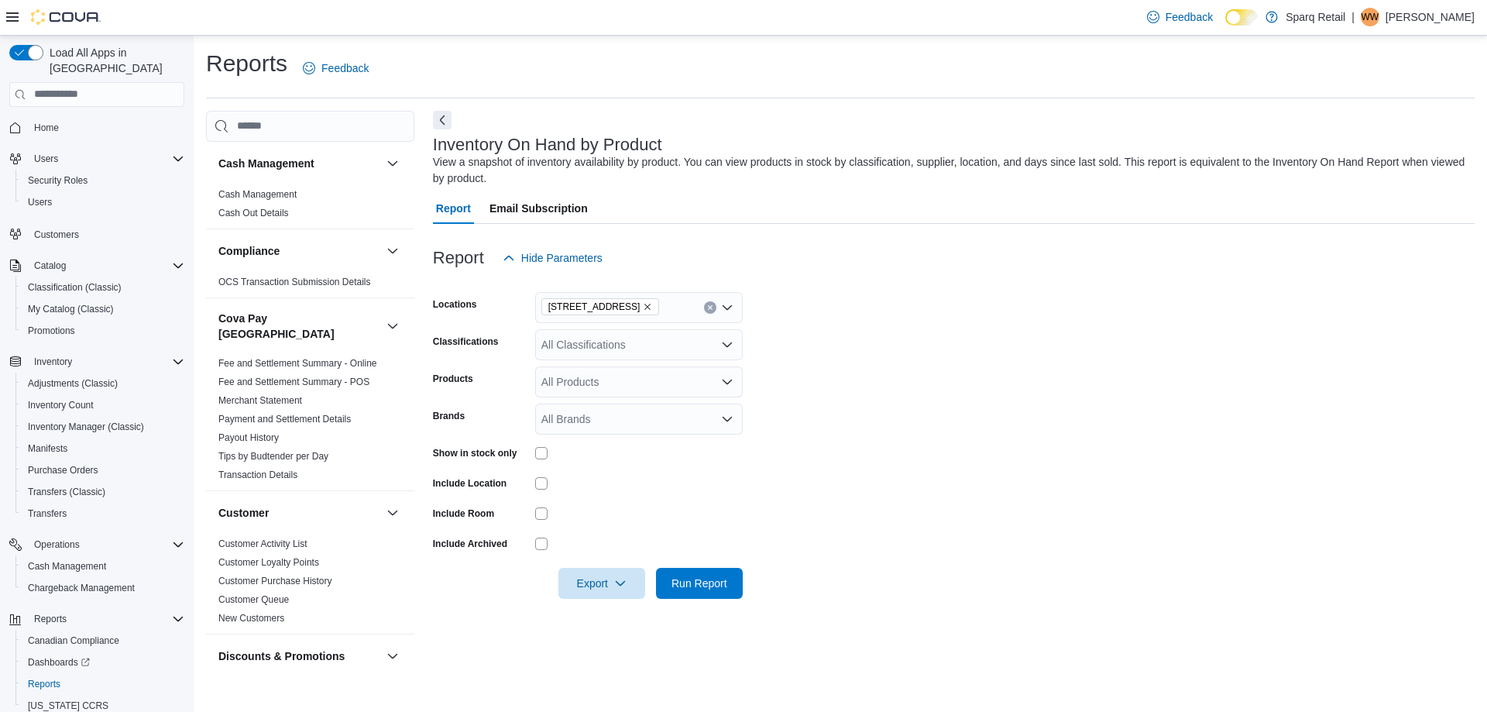
click at [477, 380] on div "Products" at bounding box center [481, 381] width 96 height 31
click at [594, 380] on div "All Products" at bounding box center [639, 381] width 208 height 31
click at [581, 333] on div "All Classifications" at bounding box center [639, 344] width 208 height 31
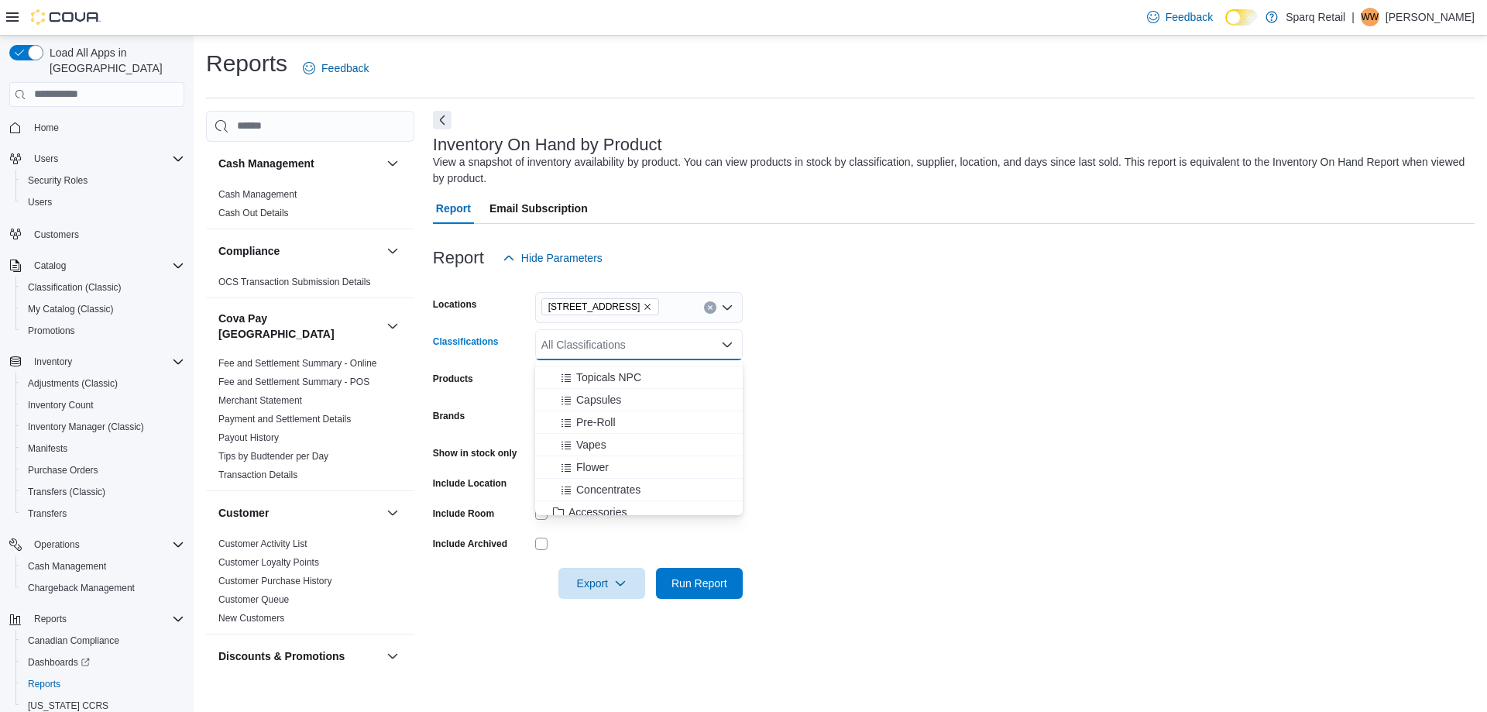
scroll to position [155, 0]
click at [586, 415] on span "Pre-Roll" at bounding box center [595, 417] width 39 height 15
click at [926, 371] on form "Locations 24-809 Chemong Rd. Classifications Pre-Roll Combo box. Selected. Pre-…" at bounding box center [953, 435] width 1041 height 325
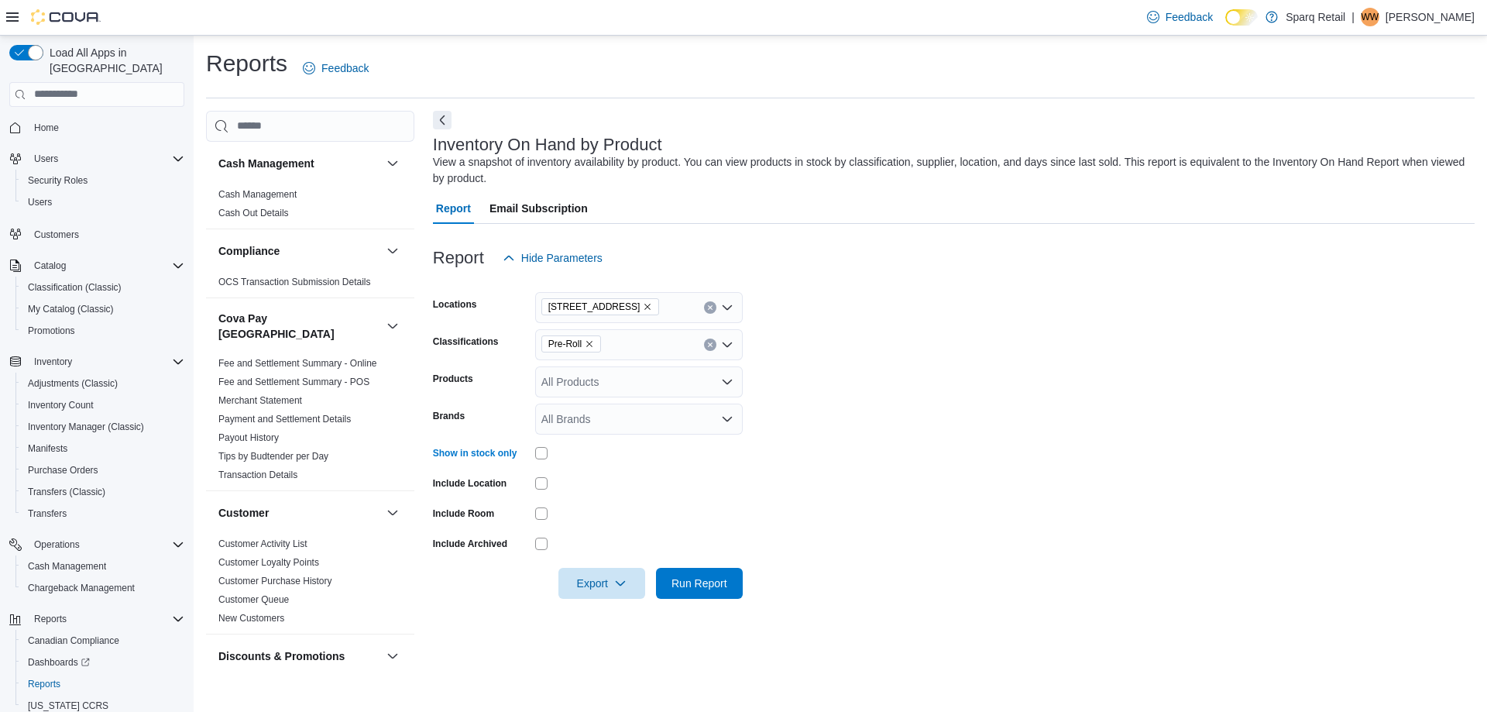
click at [552, 515] on div at bounding box center [639, 513] width 208 height 12
click at [598, 568] on span "Export" at bounding box center [602, 582] width 68 height 31
click at [608, 611] on span "Export to Excel" at bounding box center [604, 614] width 70 height 12
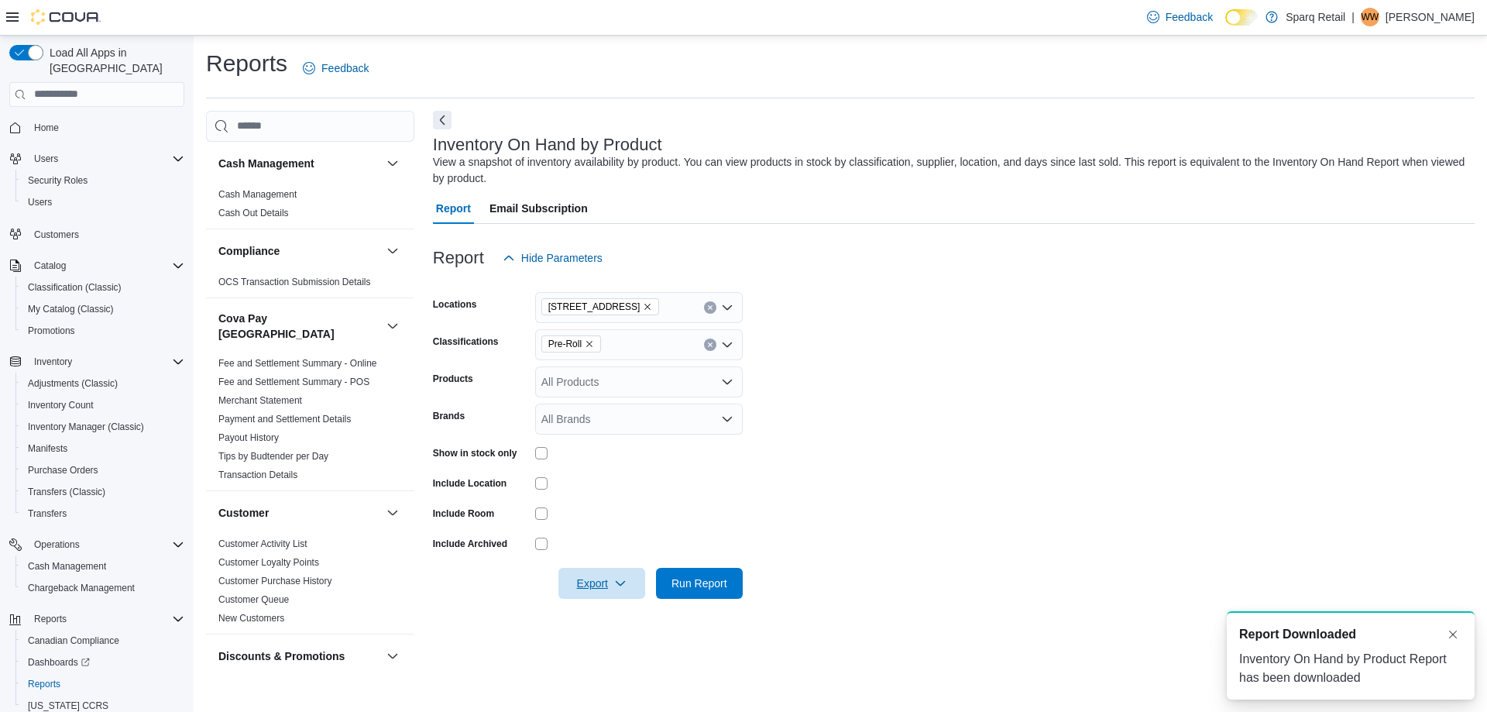
scroll to position [0, 0]
